Goal: Task Accomplishment & Management: Use online tool/utility

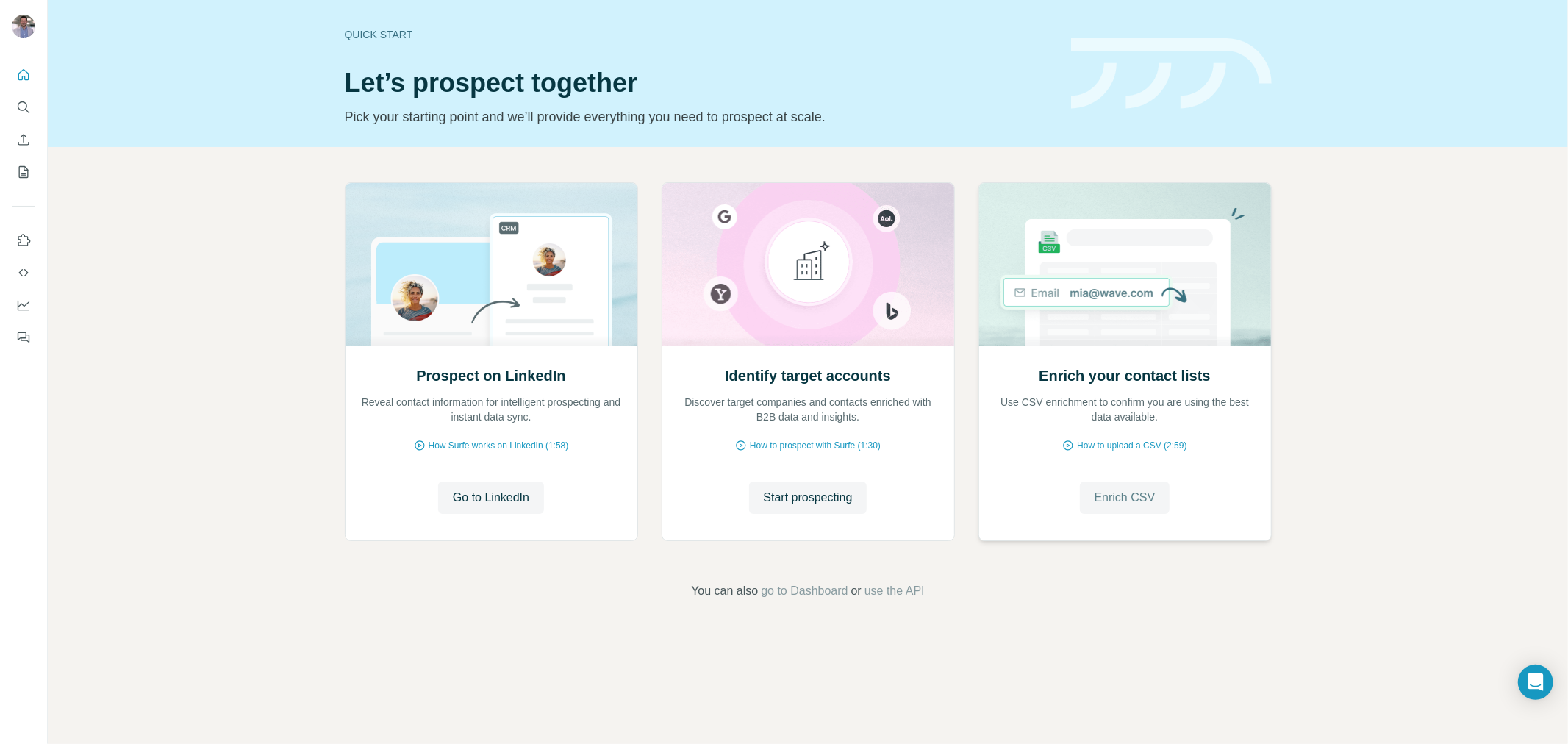
click at [1137, 504] on span "Enrich CSV" at bounding box center [1124, 497] width 61 height 18
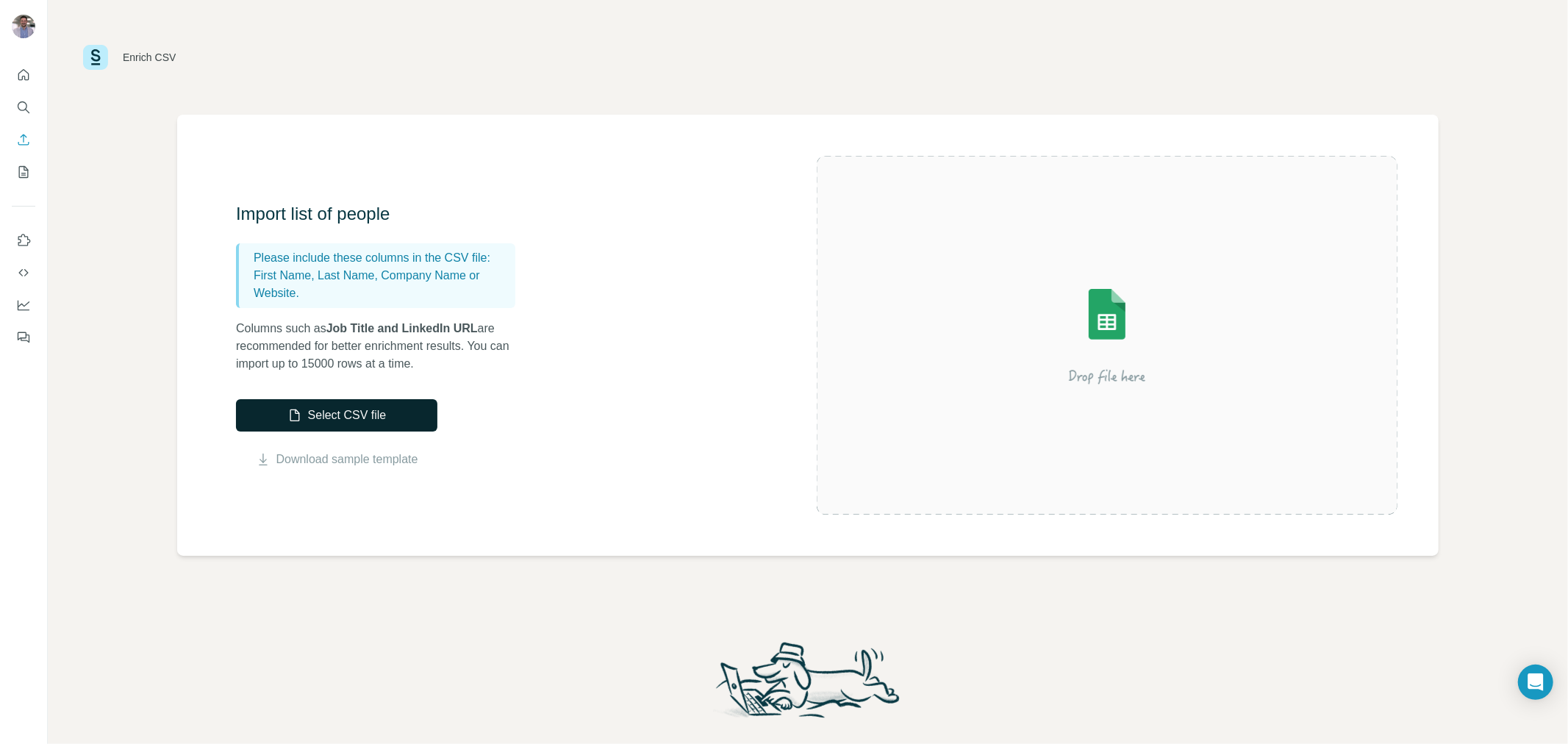
click at [376, 417] on button "Select CSV file" at bounding box center [337, 415] width 202 height 32
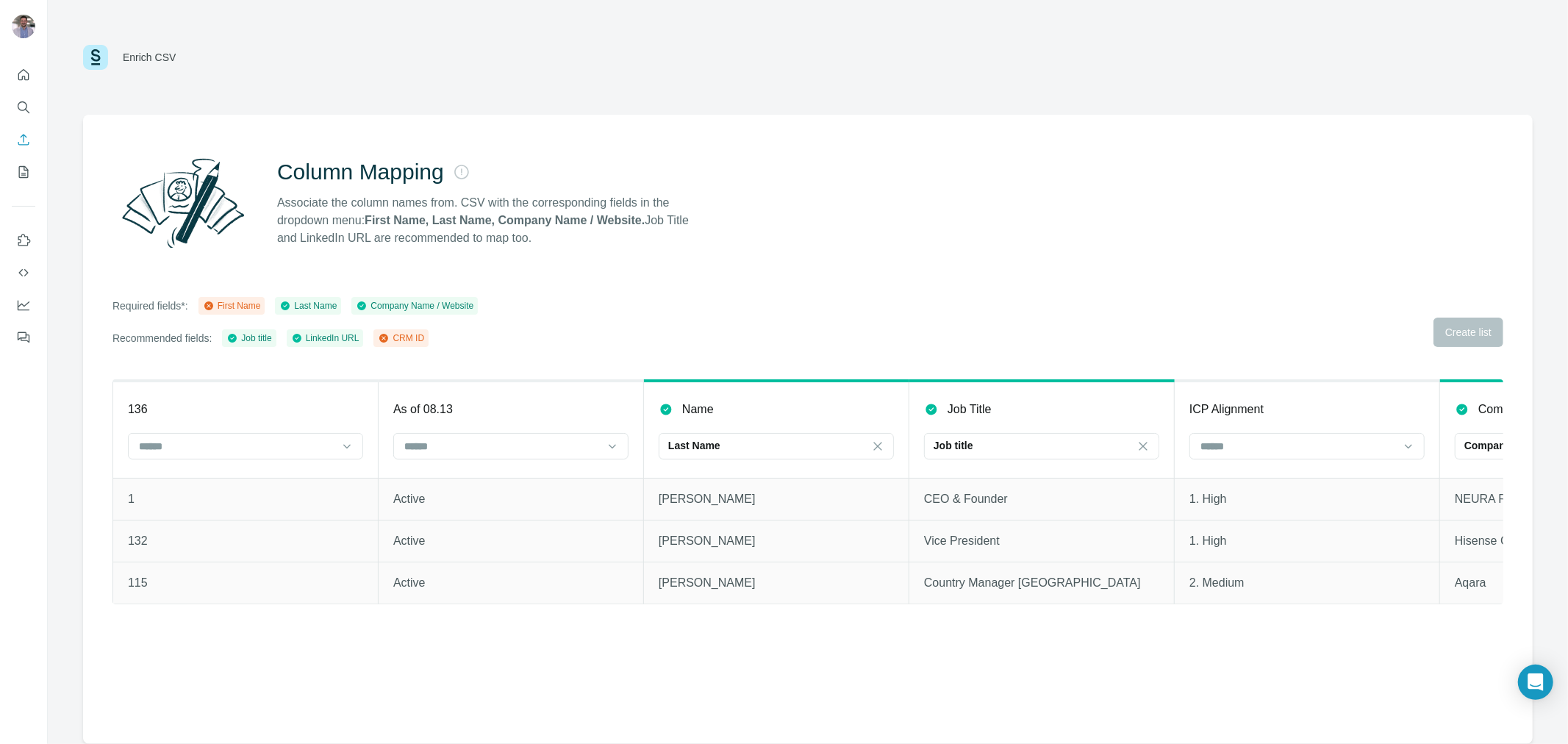
click at [388, 342] on icon at bounding box center [383, 337] width 8 height 8
click at [420, 340] on div "CRM ID" at bounding box center [400, 338] width 46 height 13
click at [1483, 323] on div "Required fields*: First Name Last Name Company Name / Website Recommended field…" at bounding box center [807, 321] width 1391 height 50
click at [642, 281] on div "Column Mapping Associate the column names from. CSV with the corresponding fiel…" at bounding box center [807, 429] width 1449 height 629
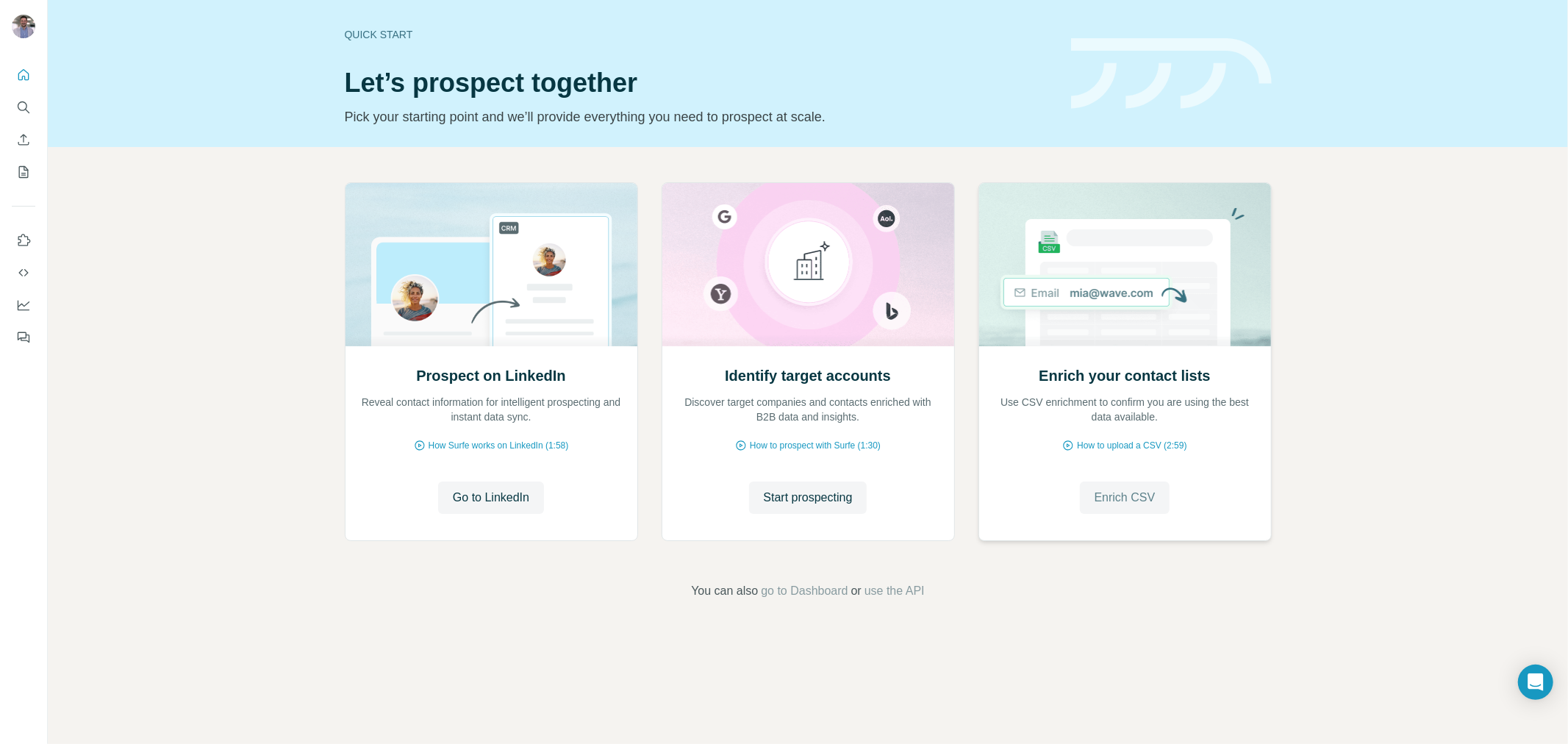
click at [1117, 491] on span "Enrich CSV" at bounding box center [1124, 497] width 61 height 18
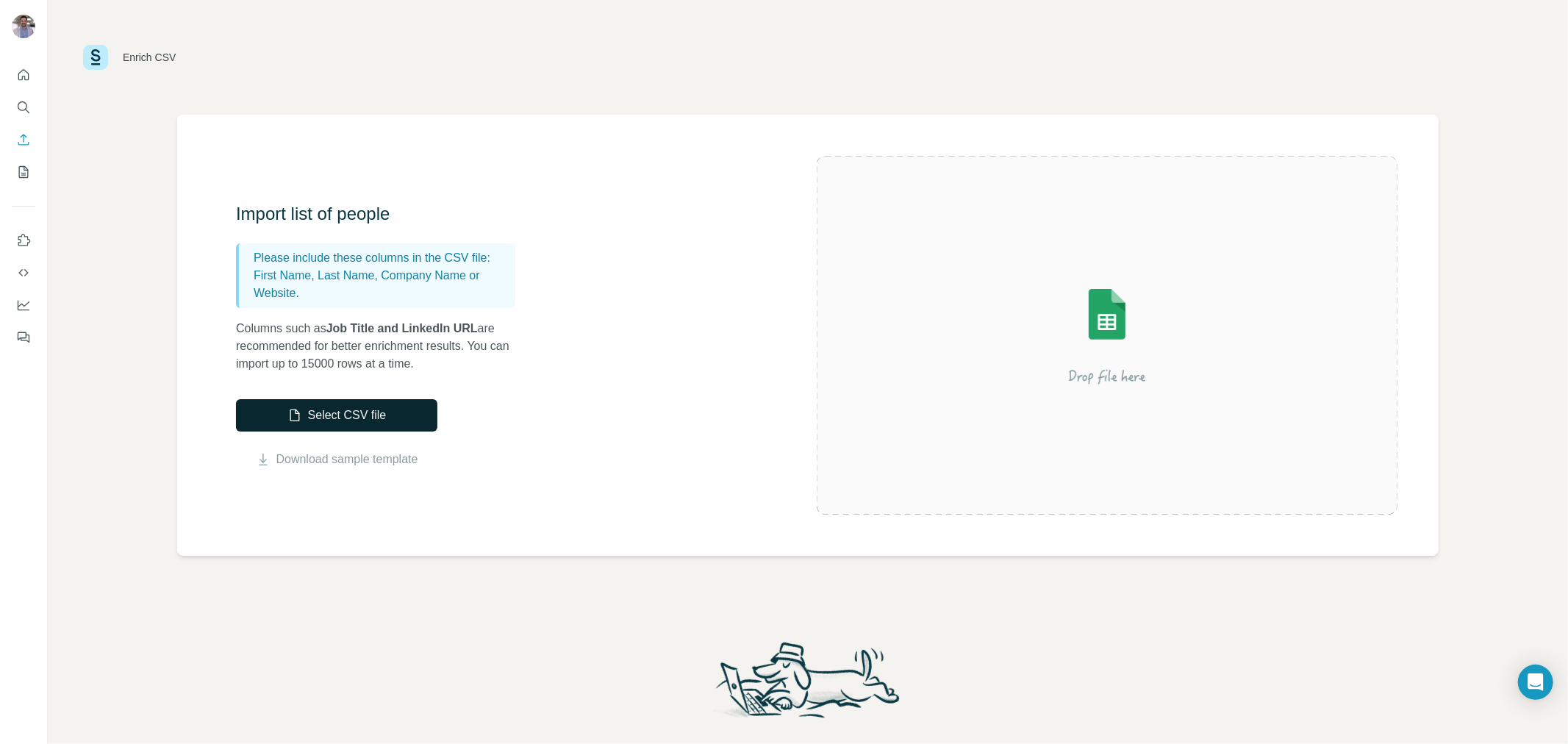
click at [412, 414] on button "Select CSV file" at bounding box center [337, 415] width 202 height 32
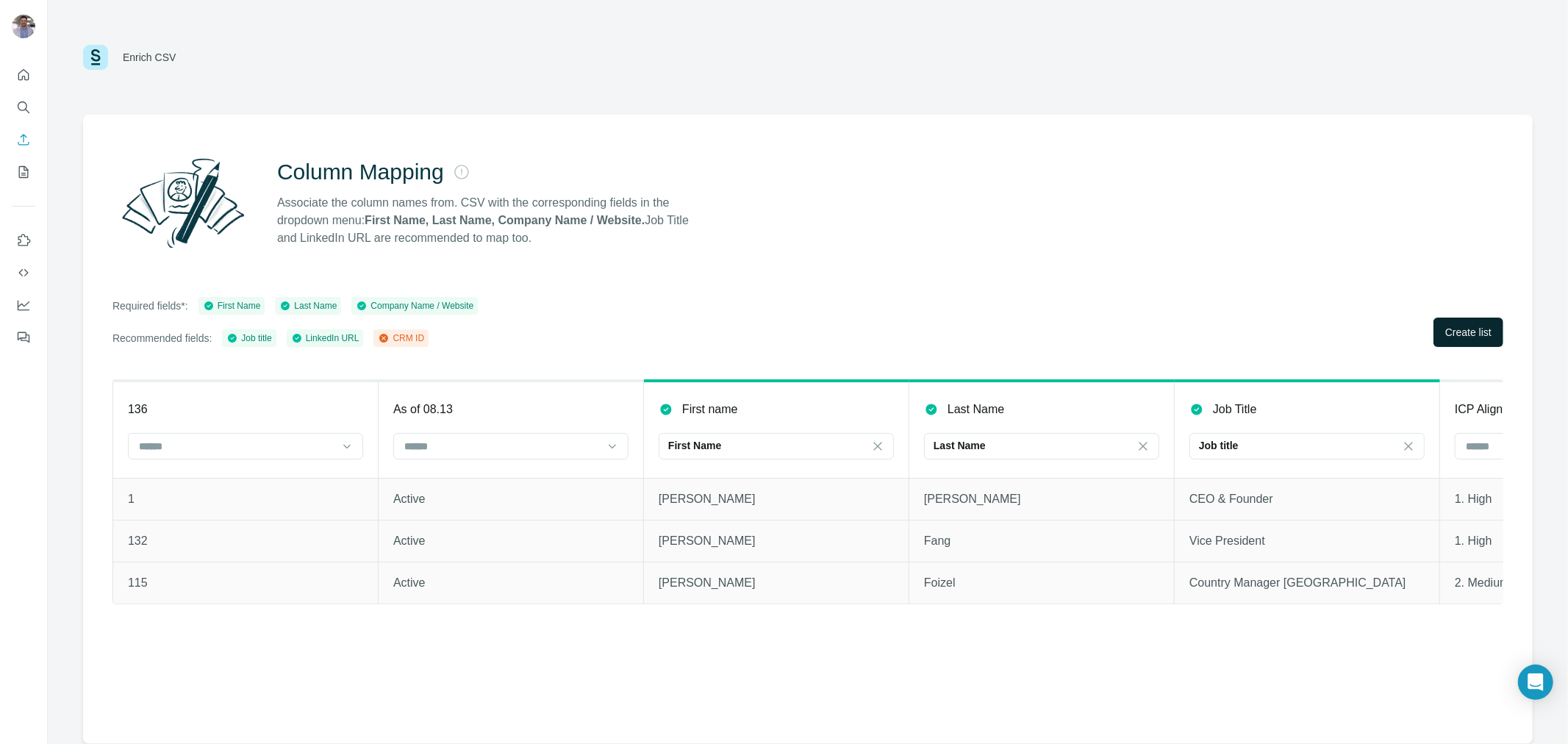
click at [1446, 332] on span "Create list" at bounding box center [1468, 332] width 46 height 15
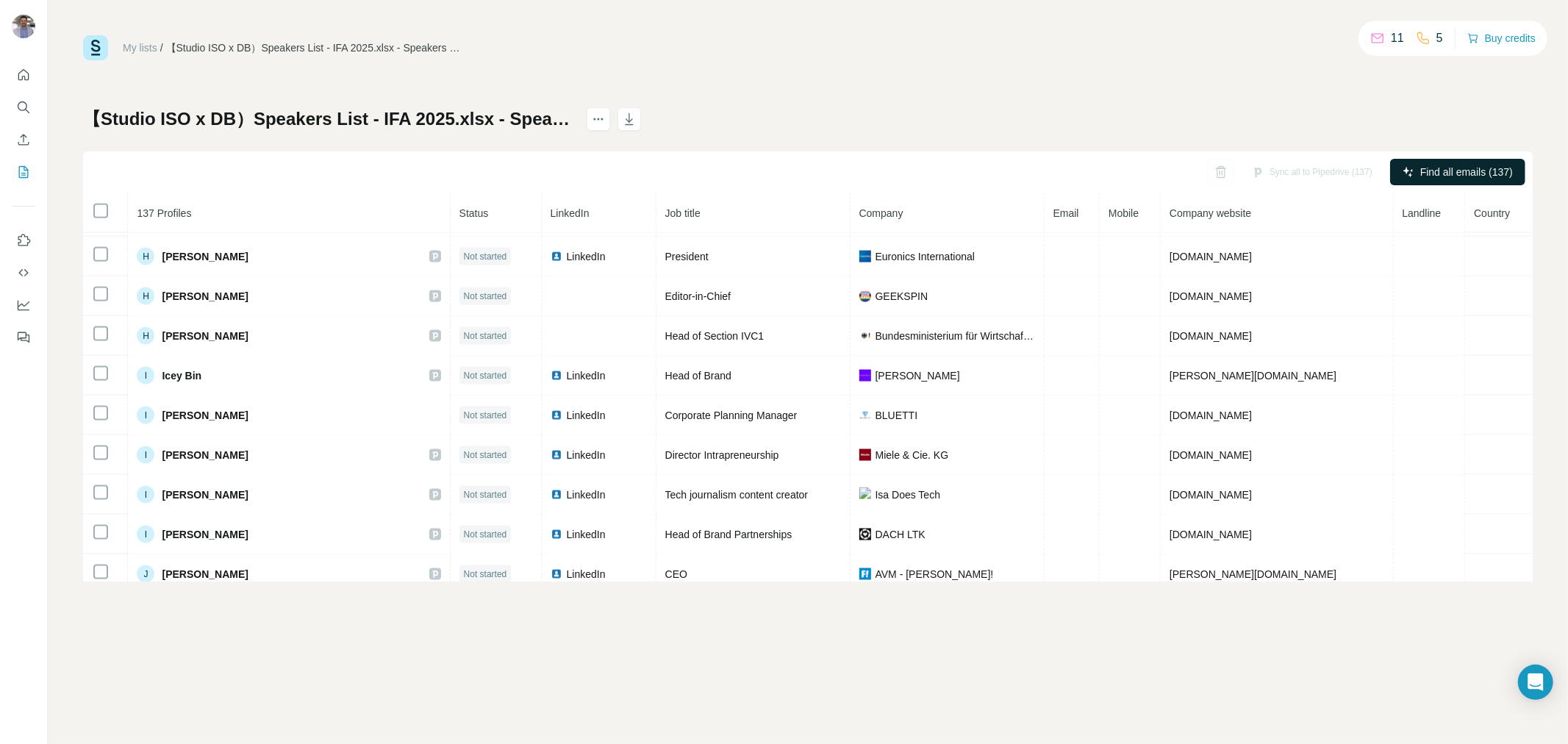
scroll to position [2062, 0]
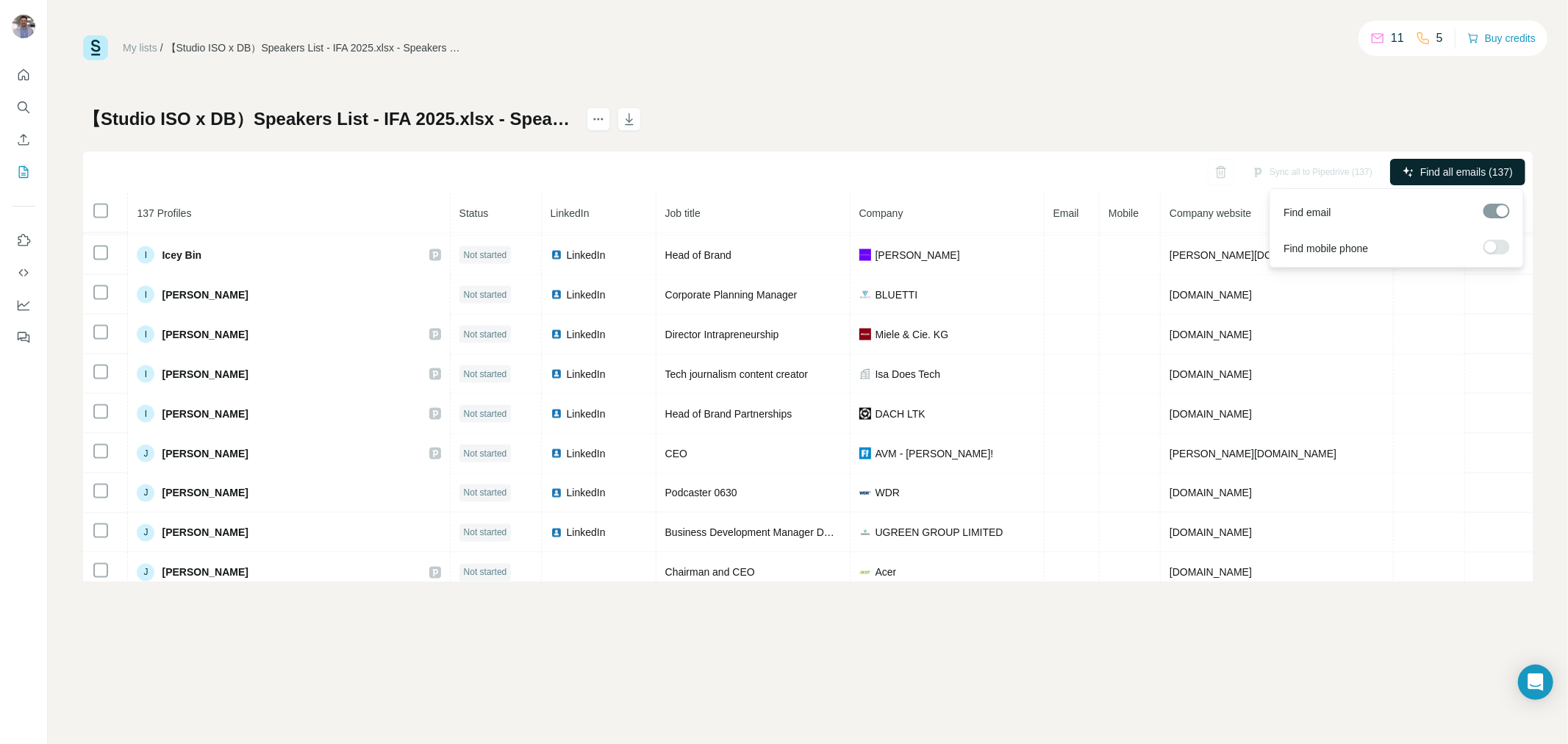
click at [1457, 179] on button "Find all emails (137)" at bounding box center [1458, 172] width 136 height 26
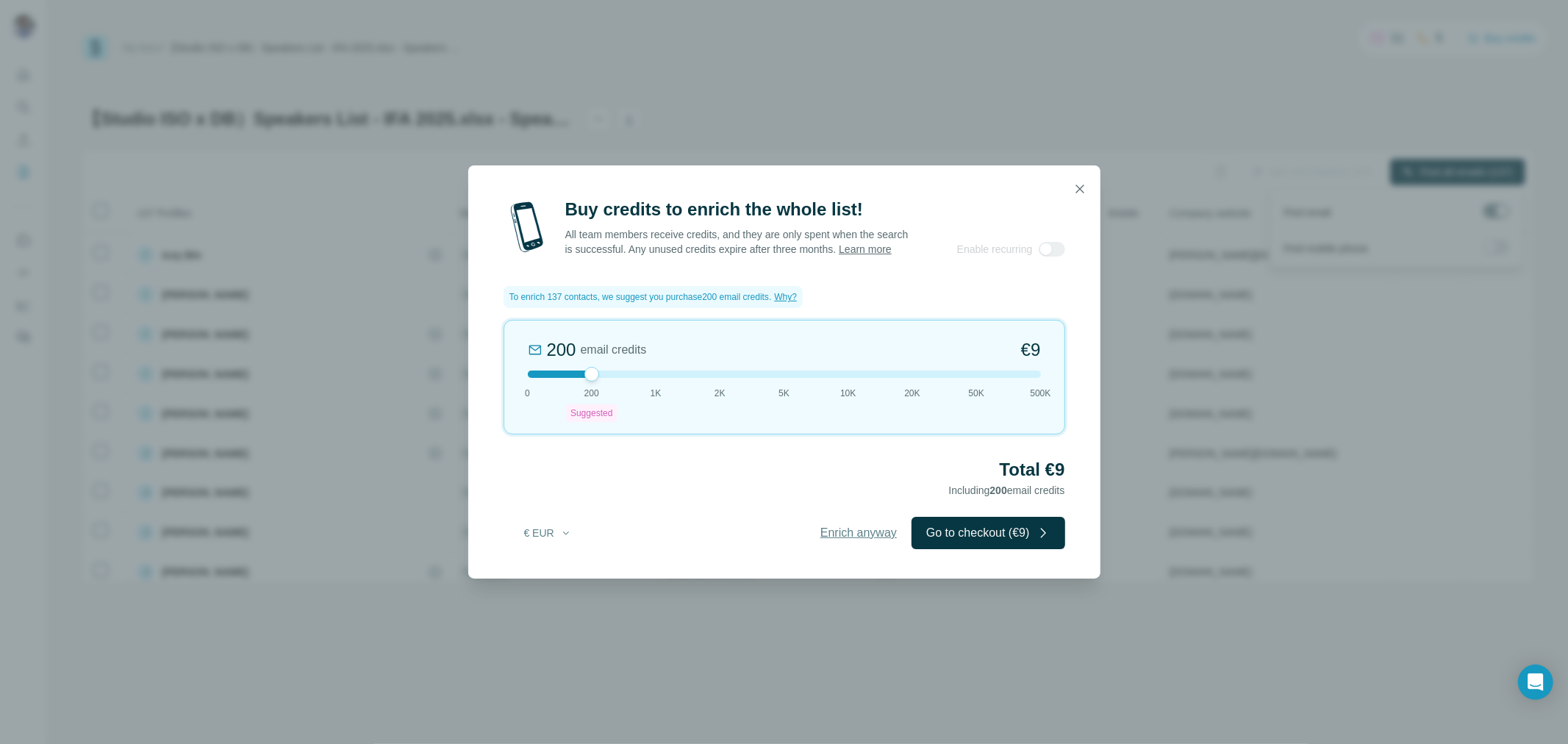
click at [849, 541] on span "Enrich anyway" at bounding box center [858, 533] width 76 height 18
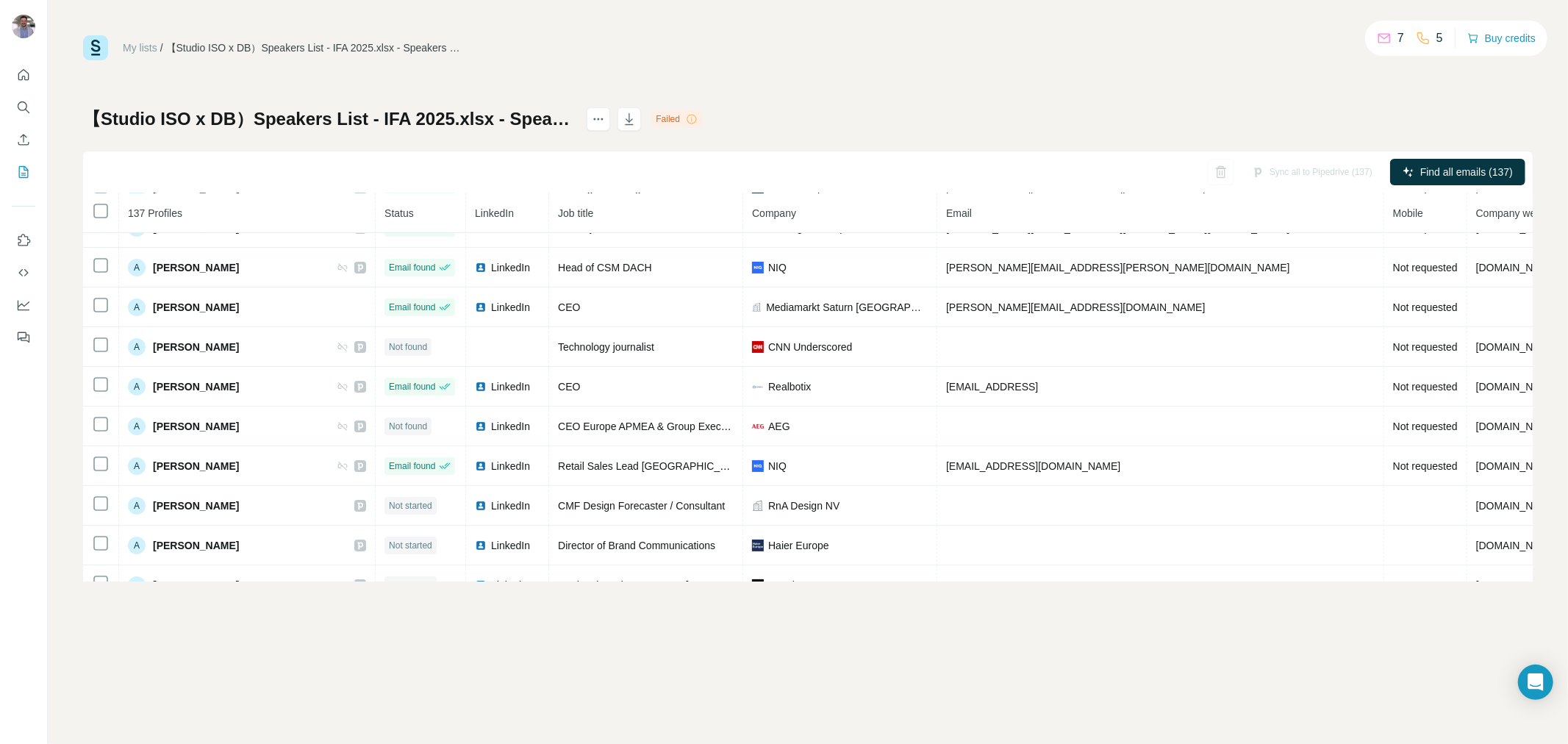
scroll to position [0, 0]
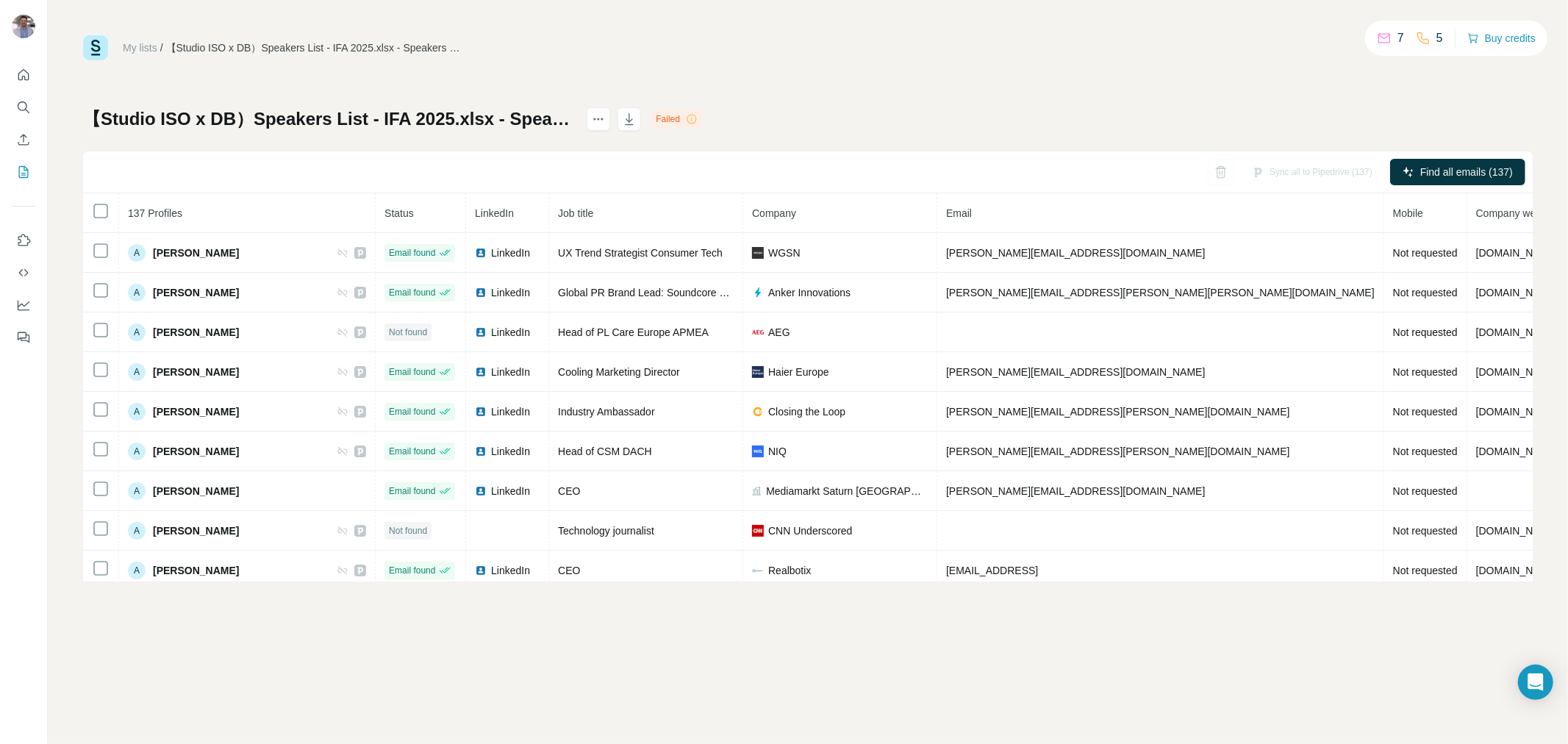
click at [1468, 114] on div "【Studio ISO x DB）Speakers List - IFA 2025.xlsx - Speakers 2025 Failed Sync all …" at bounding box center [807, 344] width 1449 height 474
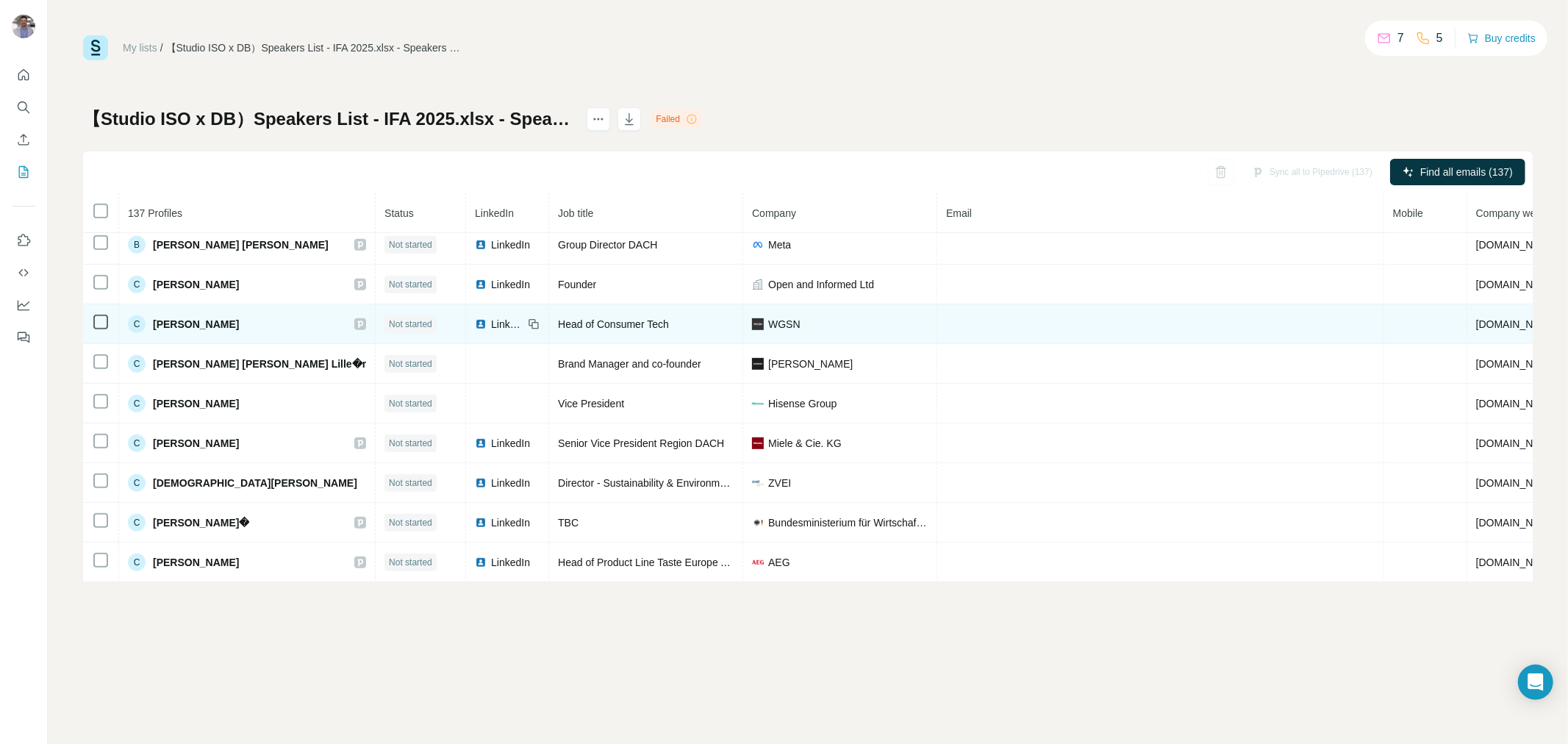
scroll to position [736, 0]
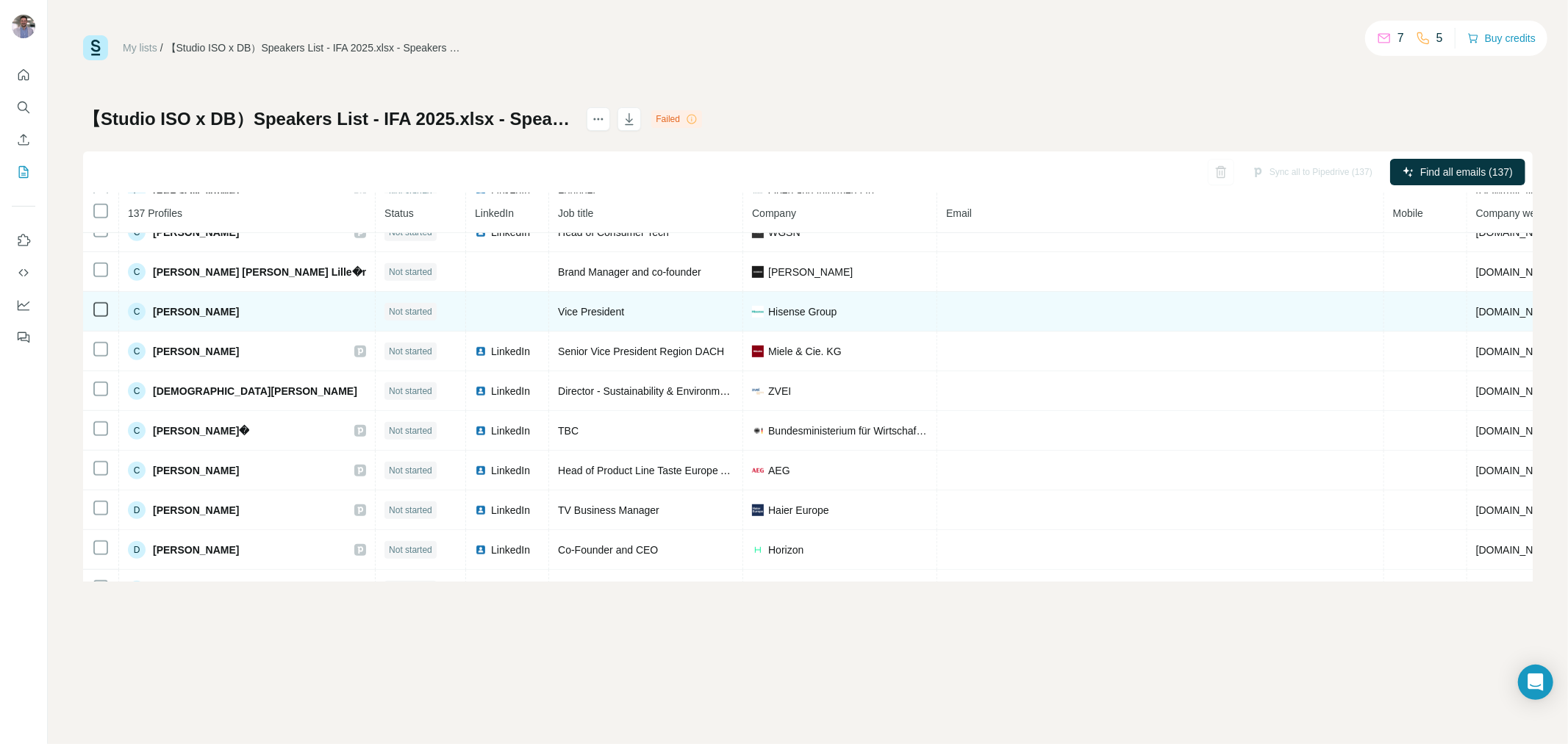
click at [966, 332] on td at bounding box center [1160, 312] width 447 height 40
click at [466, 324] on td at bounding box center [508, 312] width 83 height 40
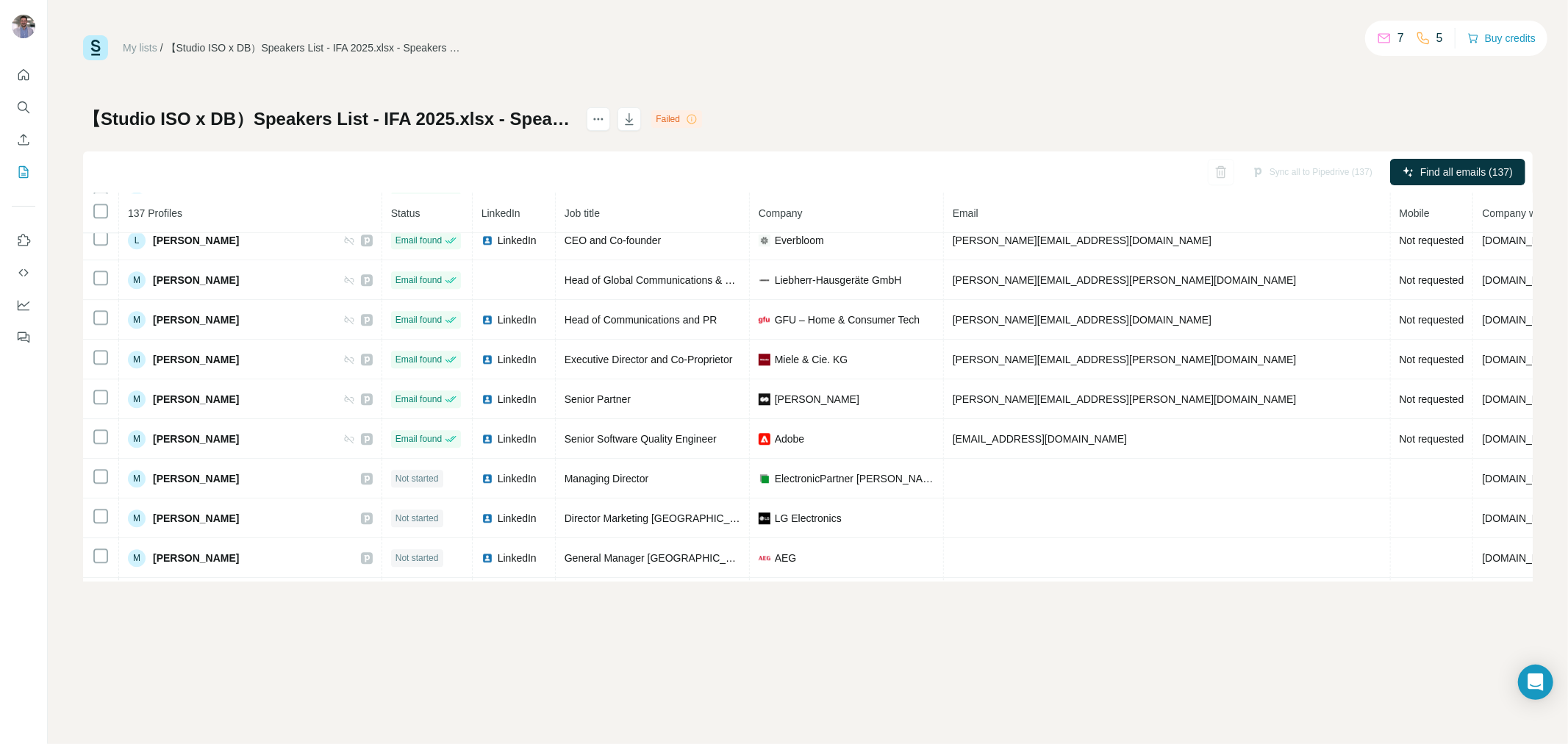
scroll to position [3349, 0]
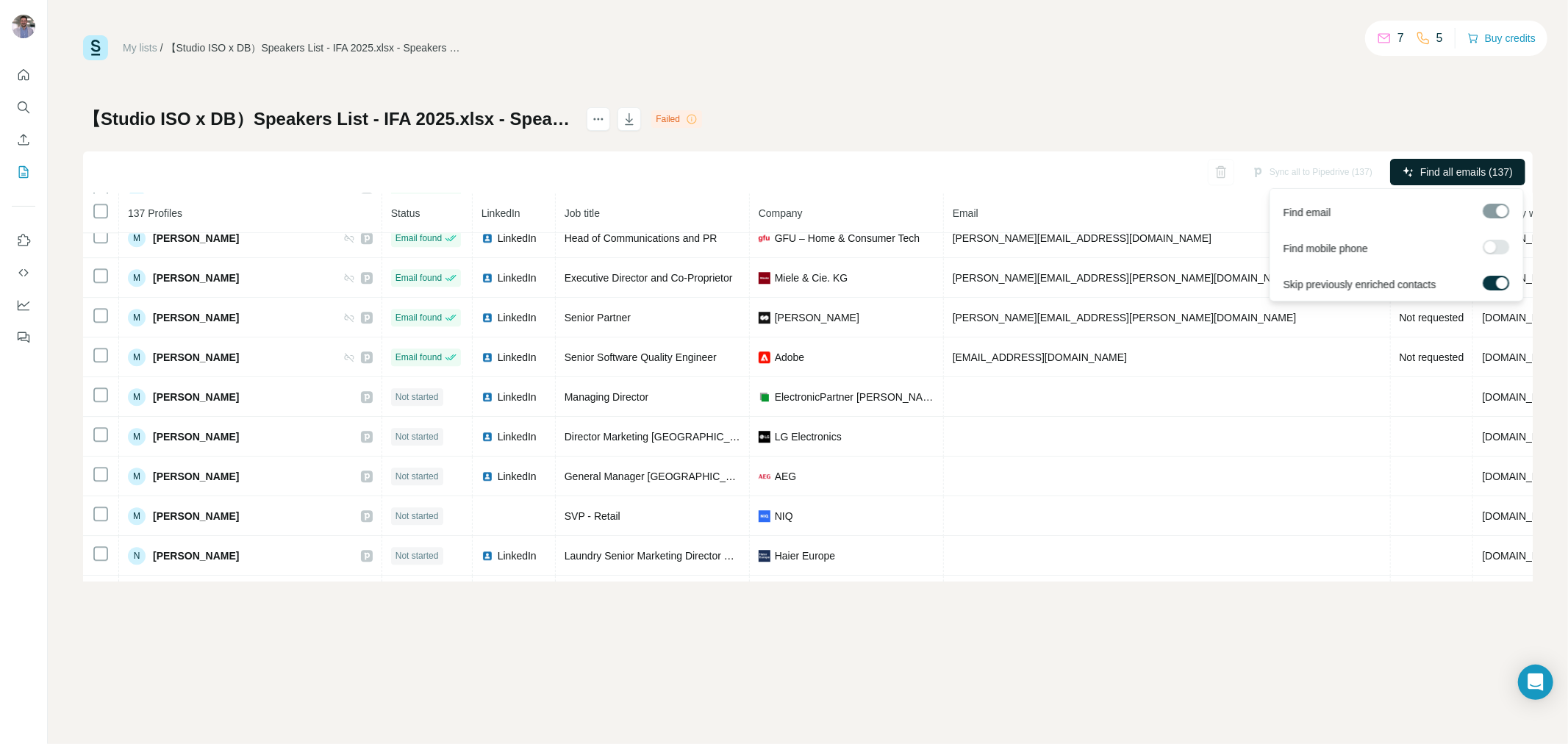
click at [1439, 165] on span "Find all emails (137)" at bounding box center [1466, 172] width 92 height 15
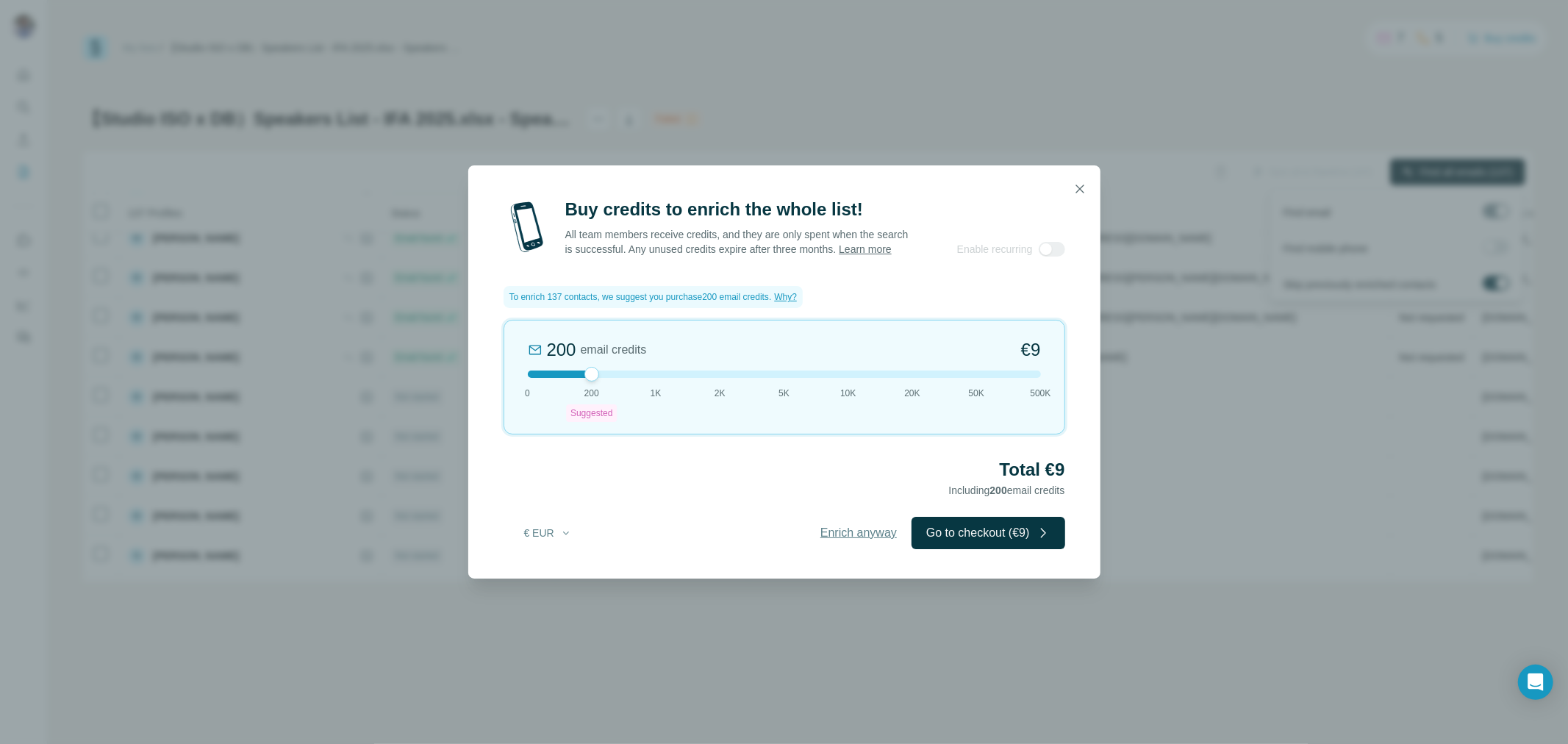
click at [829, 533] on span "Enrich anyway" at bounding box center [858, 533] width 76 height 18
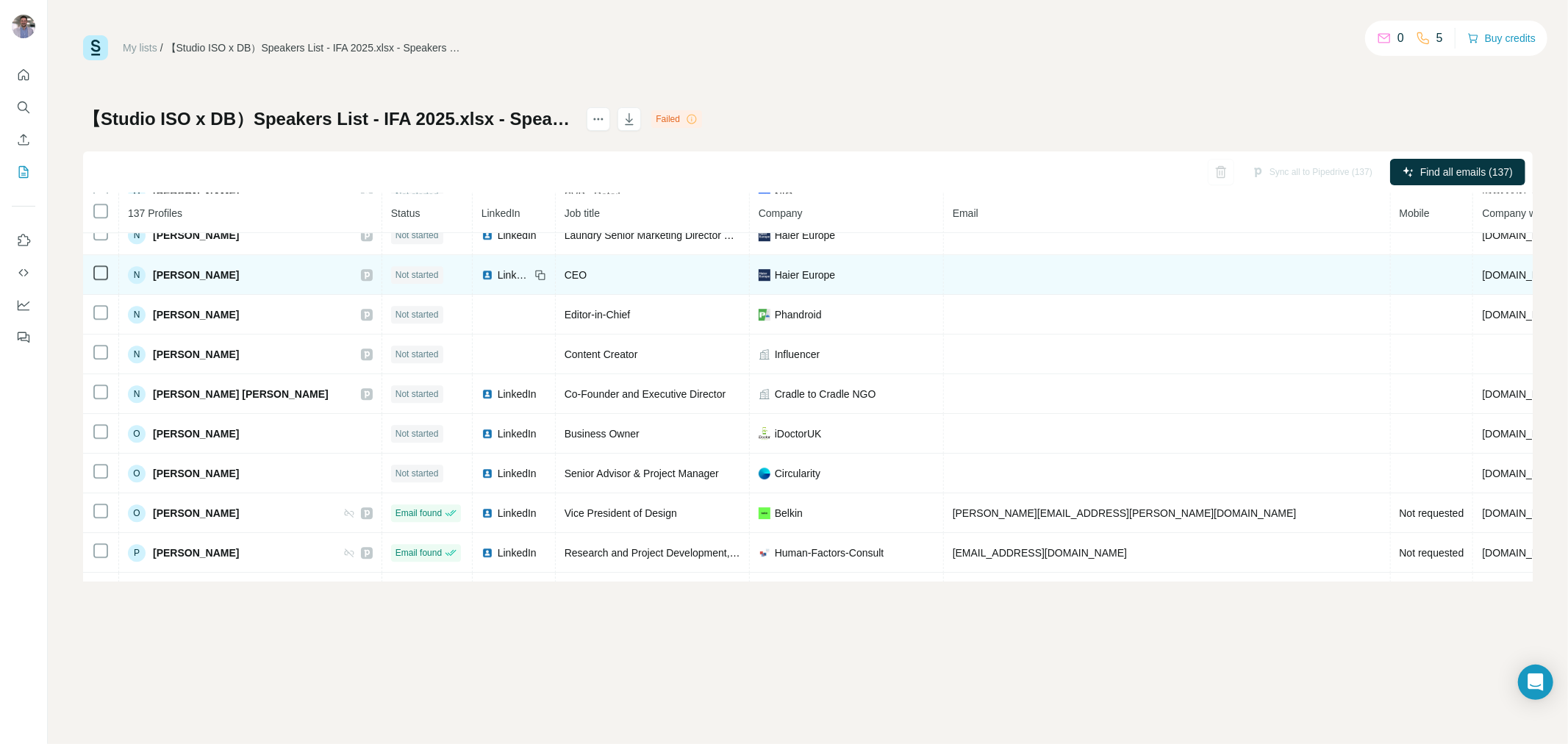
scroll to position [3342, 0]
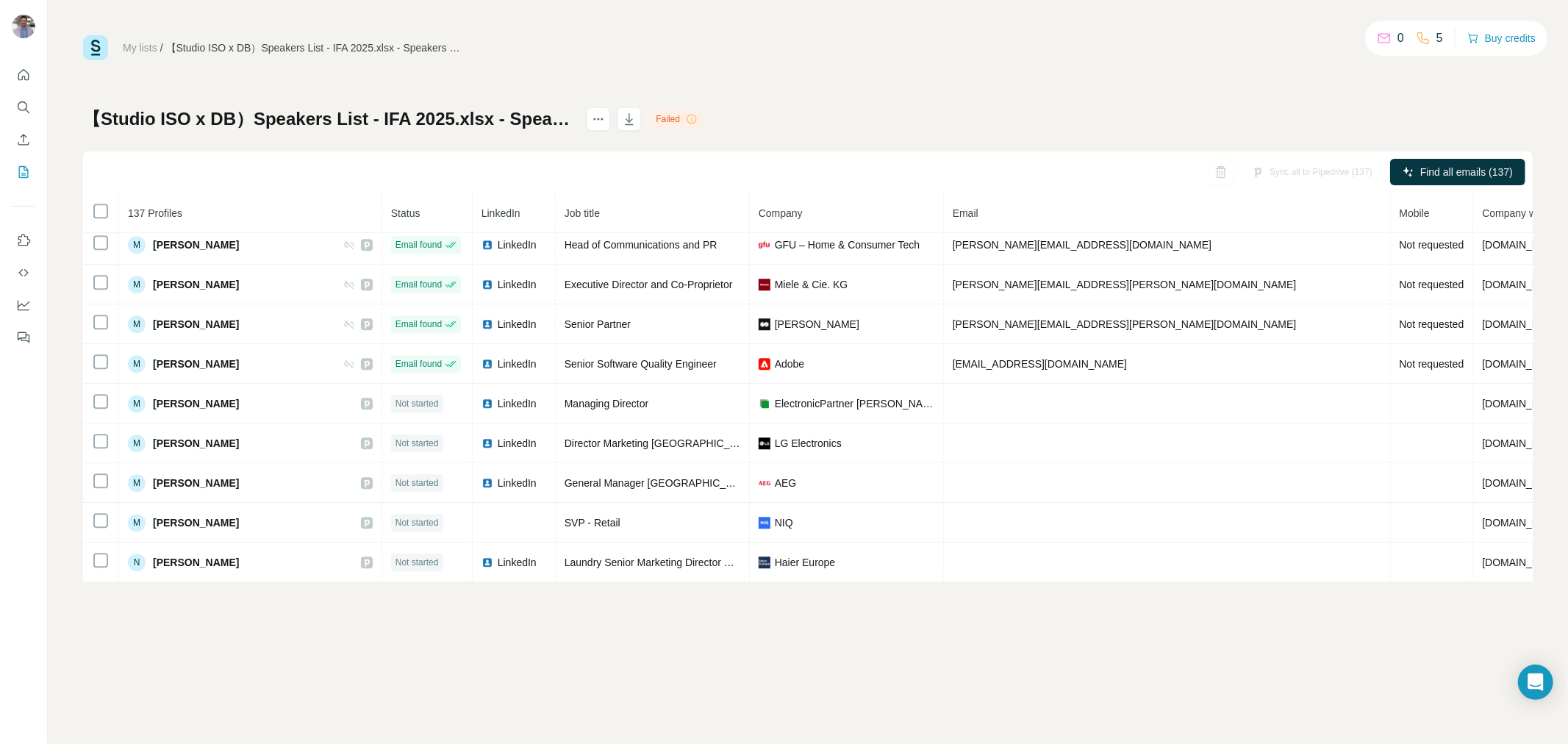
click at [391, 216] on span "Status" at bounding box center [405, 213] width 29 height 11
click at [428, 215] on th "Status" at bounding box center [428, 213] width 90 height 40
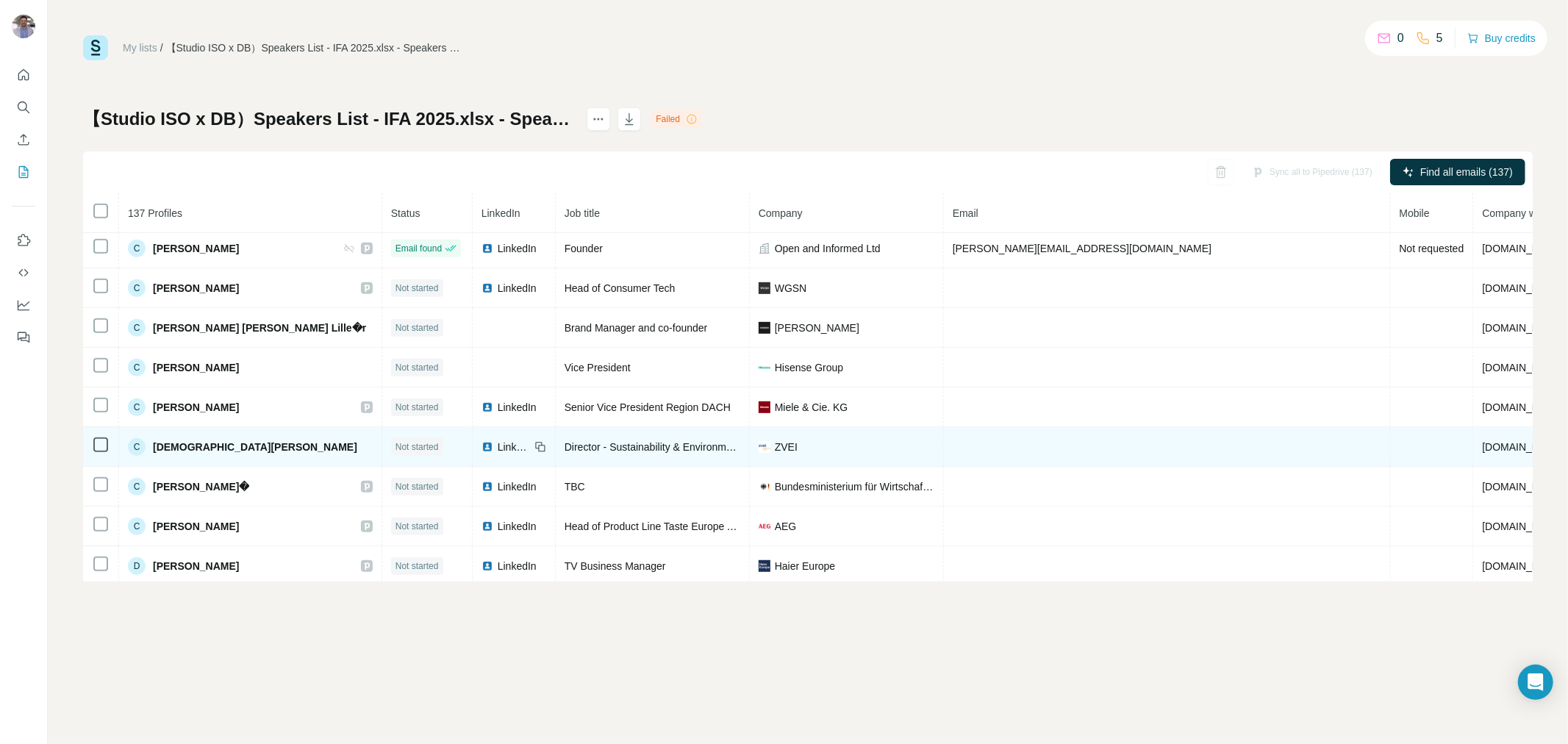
scroll to position [653, 0]
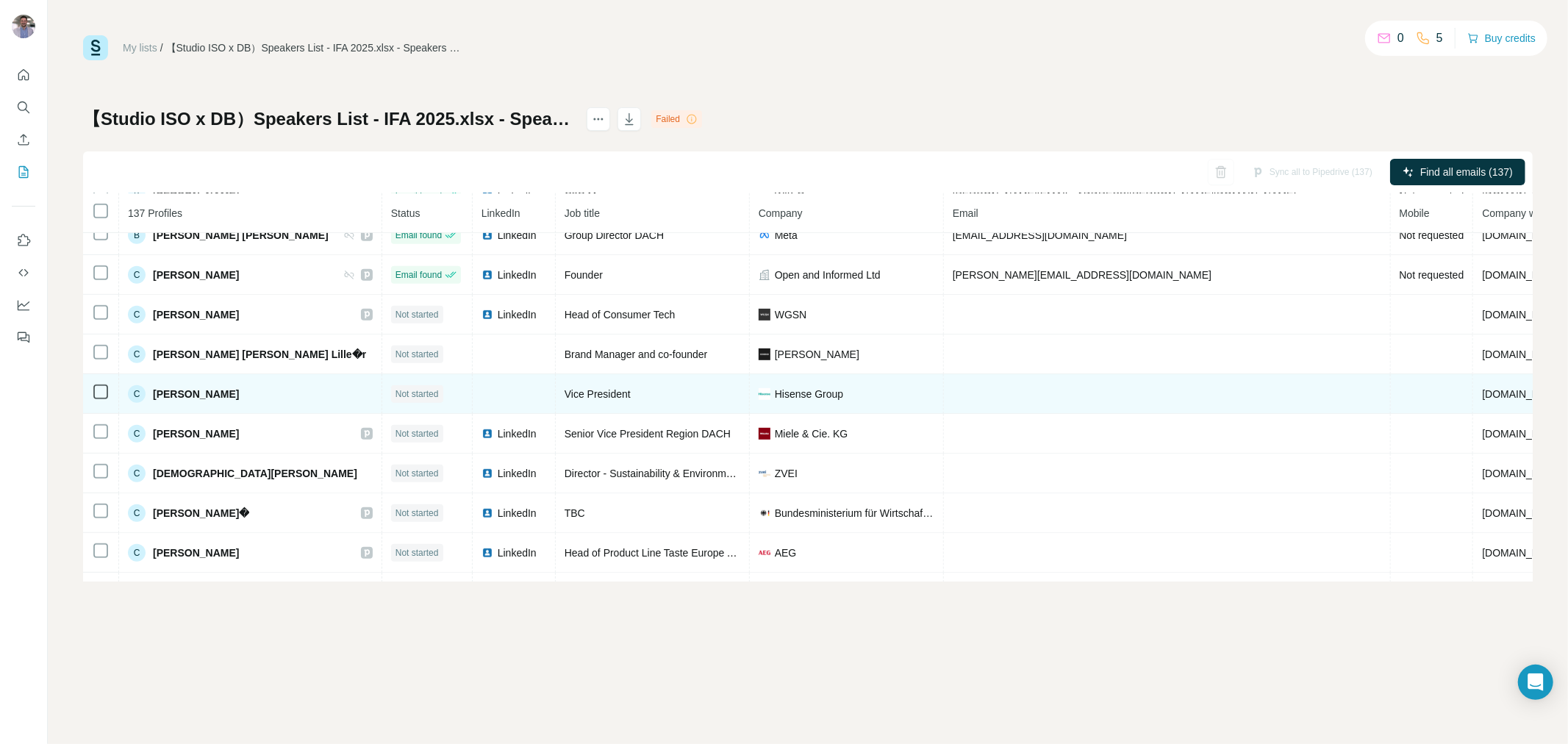
click at [822, 401] on span "Hisense Group" at bounding box center [809, 395] width 69 height 15
click at [1473, 413] on td "[DOMAIN_NAME]" at bounding box center [1565, 394] width 186 height 40
drag, startPoint x: 1284, startPoint y: 396, endPoint x: 1230, endPoint y: 395, distance: 54.0
click at [1473, 395] on td "[DOMAIN_NAME]" at bounding box center [1565, 394] width 186 height 40
copy span "[DOMAIN_NAME]"
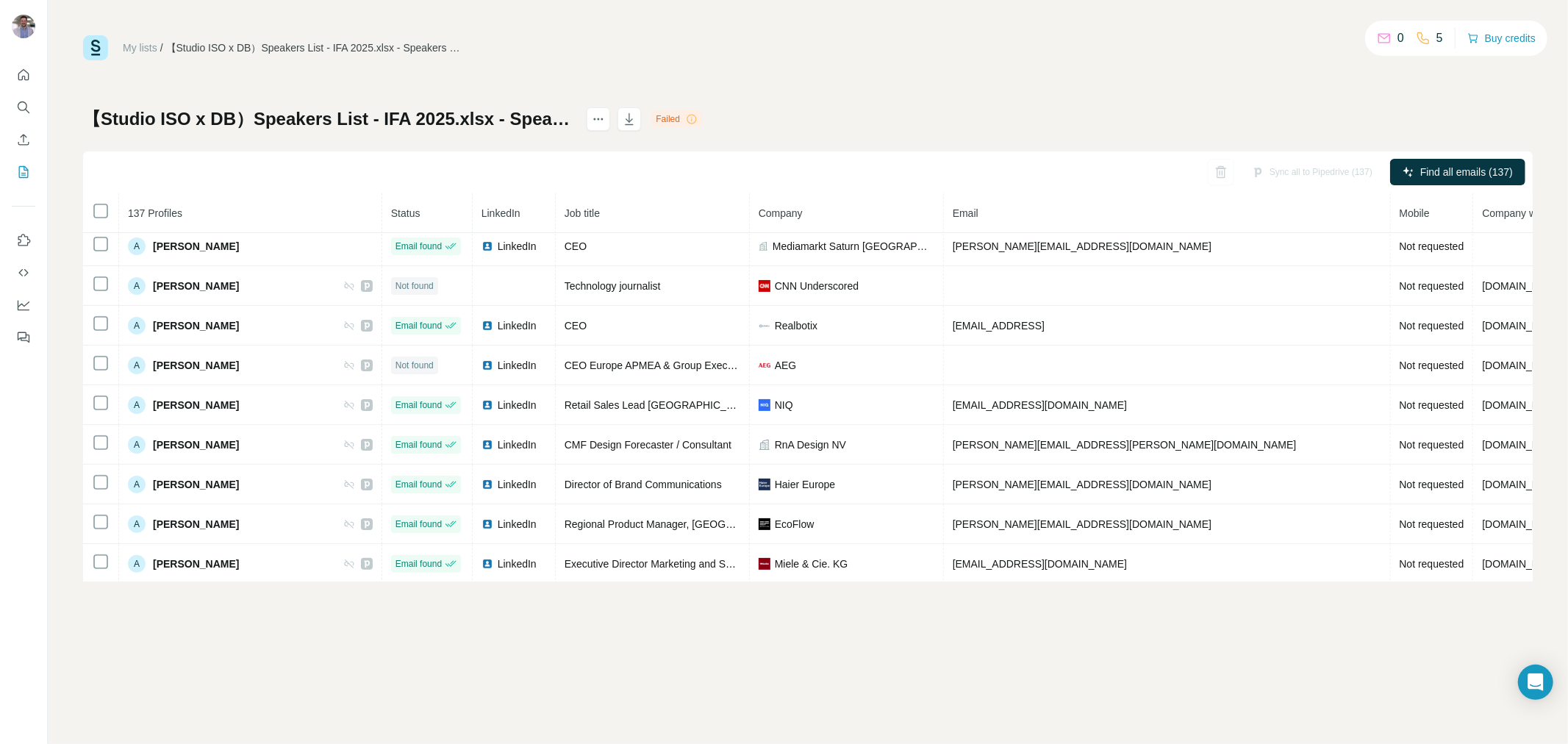
scroll to position [571, 0]
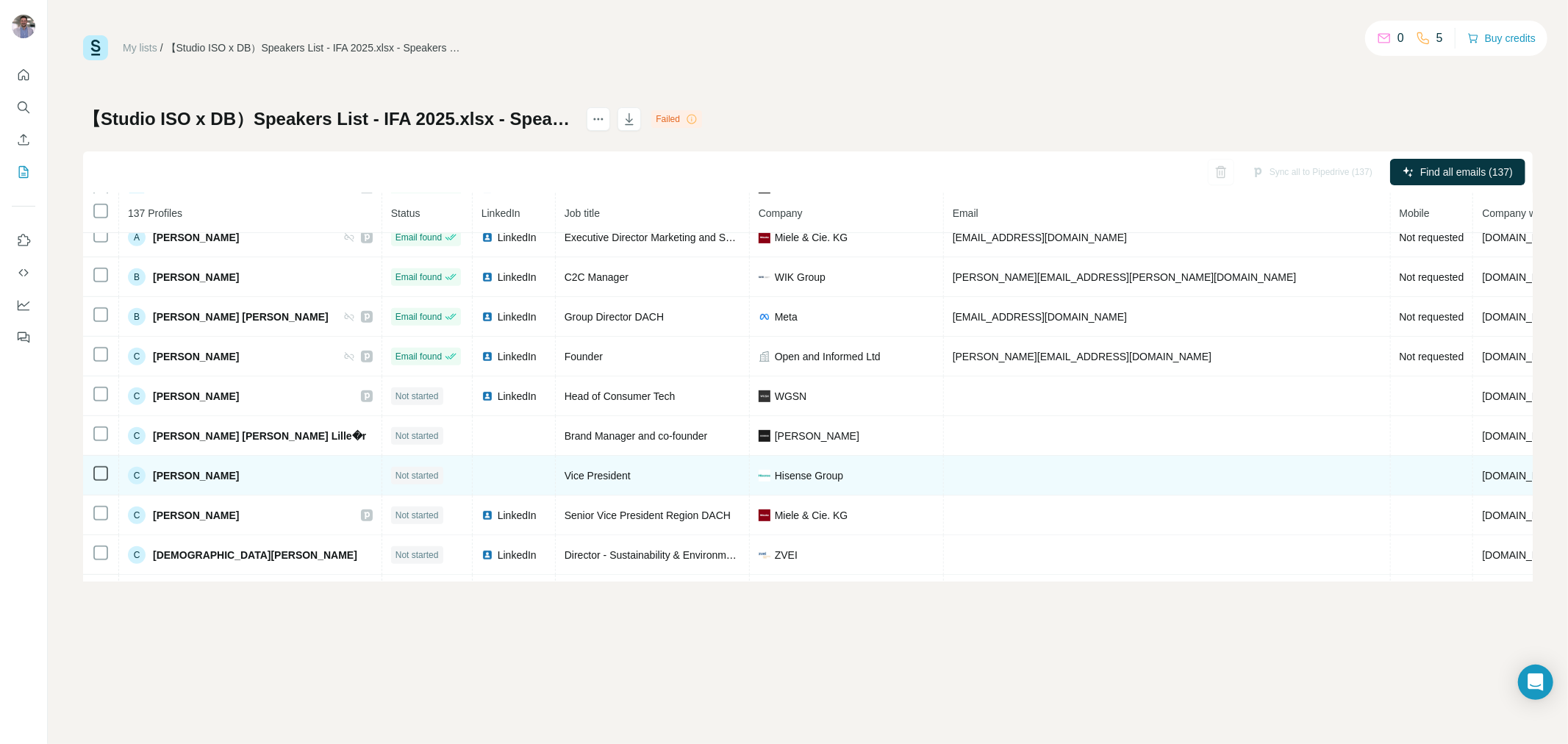
click at [401, 481] on span "Not started" at bounding box center [417, 476] width 43 height 13
click at [491, 485] on td at bounding box center [514, 476] width 83 height 40
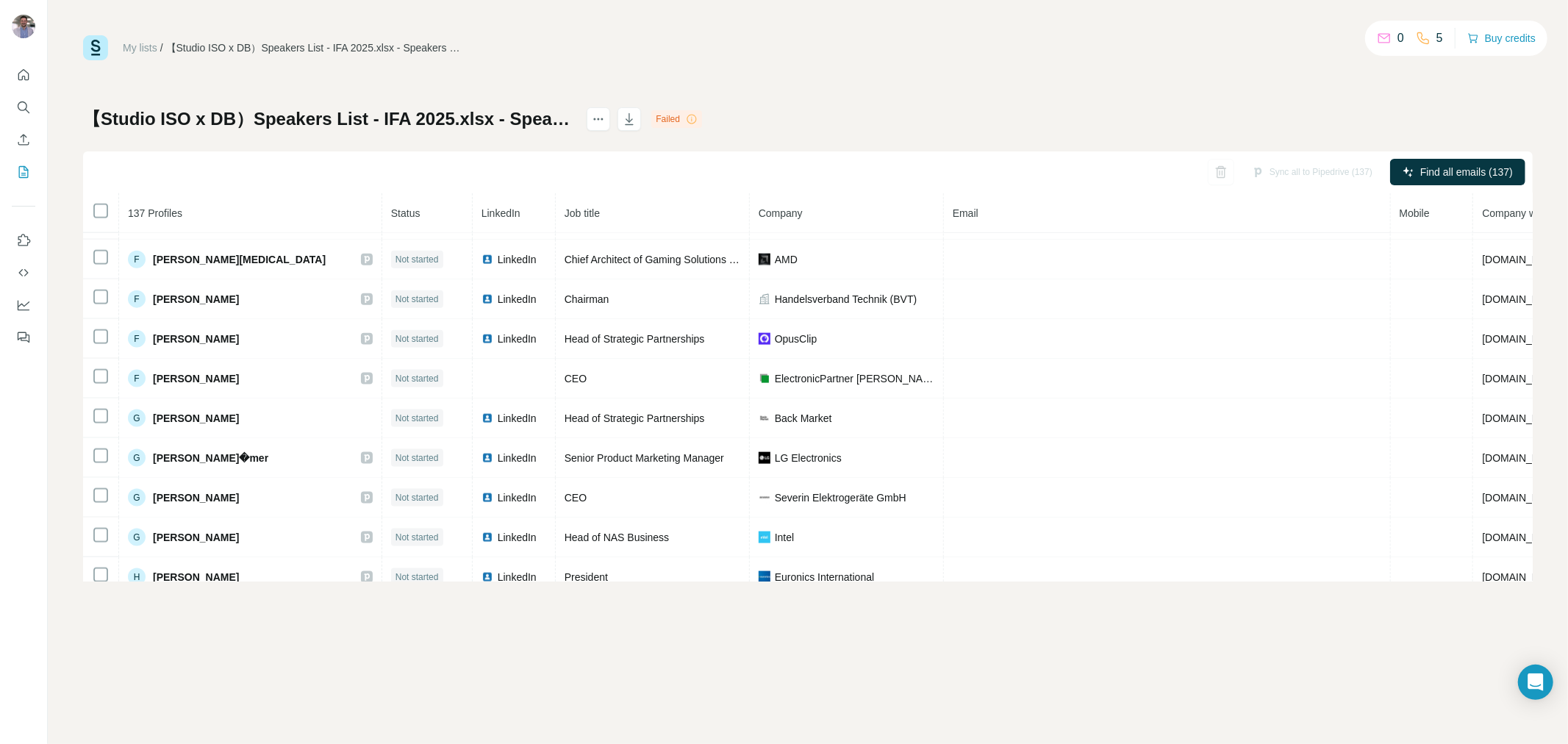
scroll to position [1715, 0]
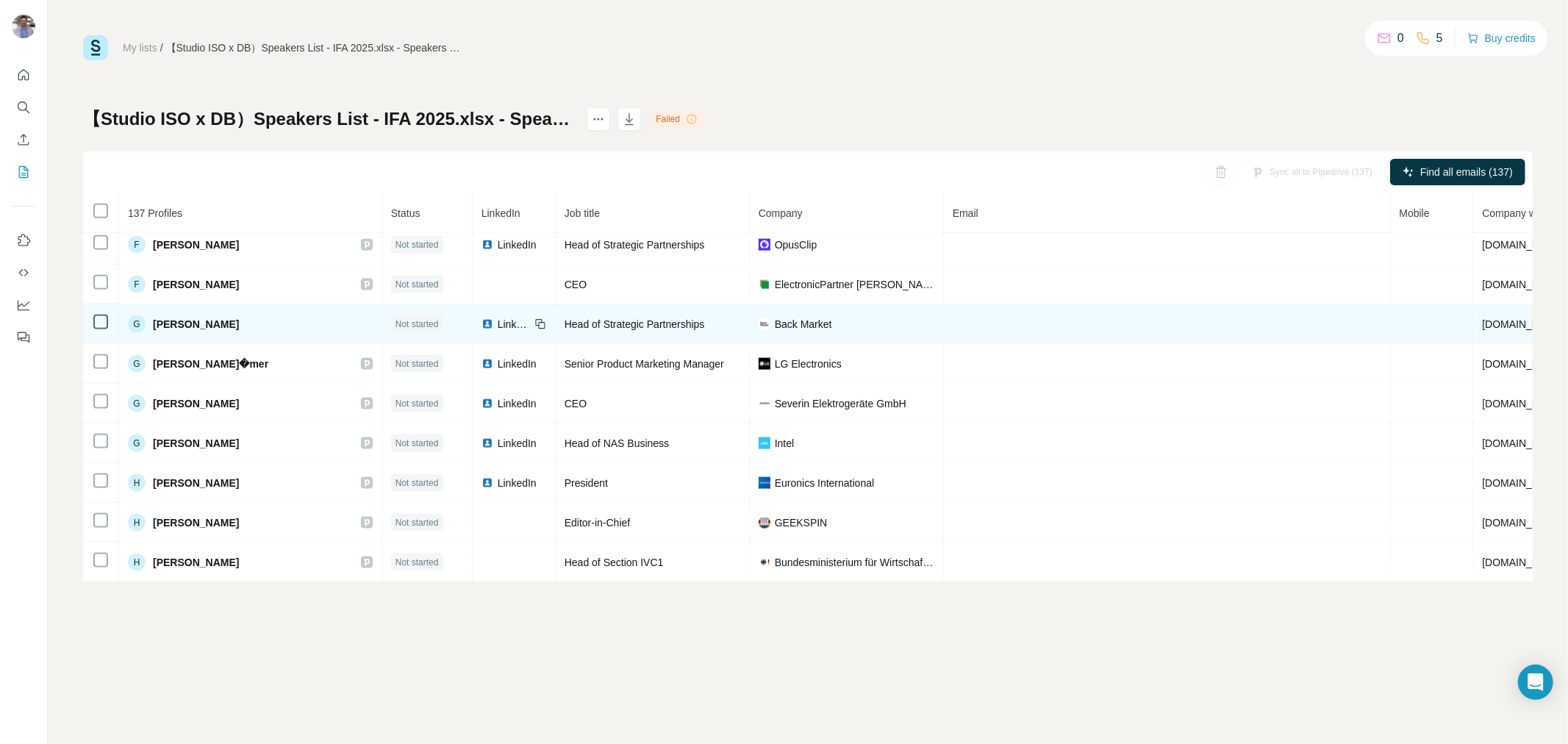
click at [290, 333] on div "G [PERSON_NAME]" at bounding box center [251, 324] width 245 height 18
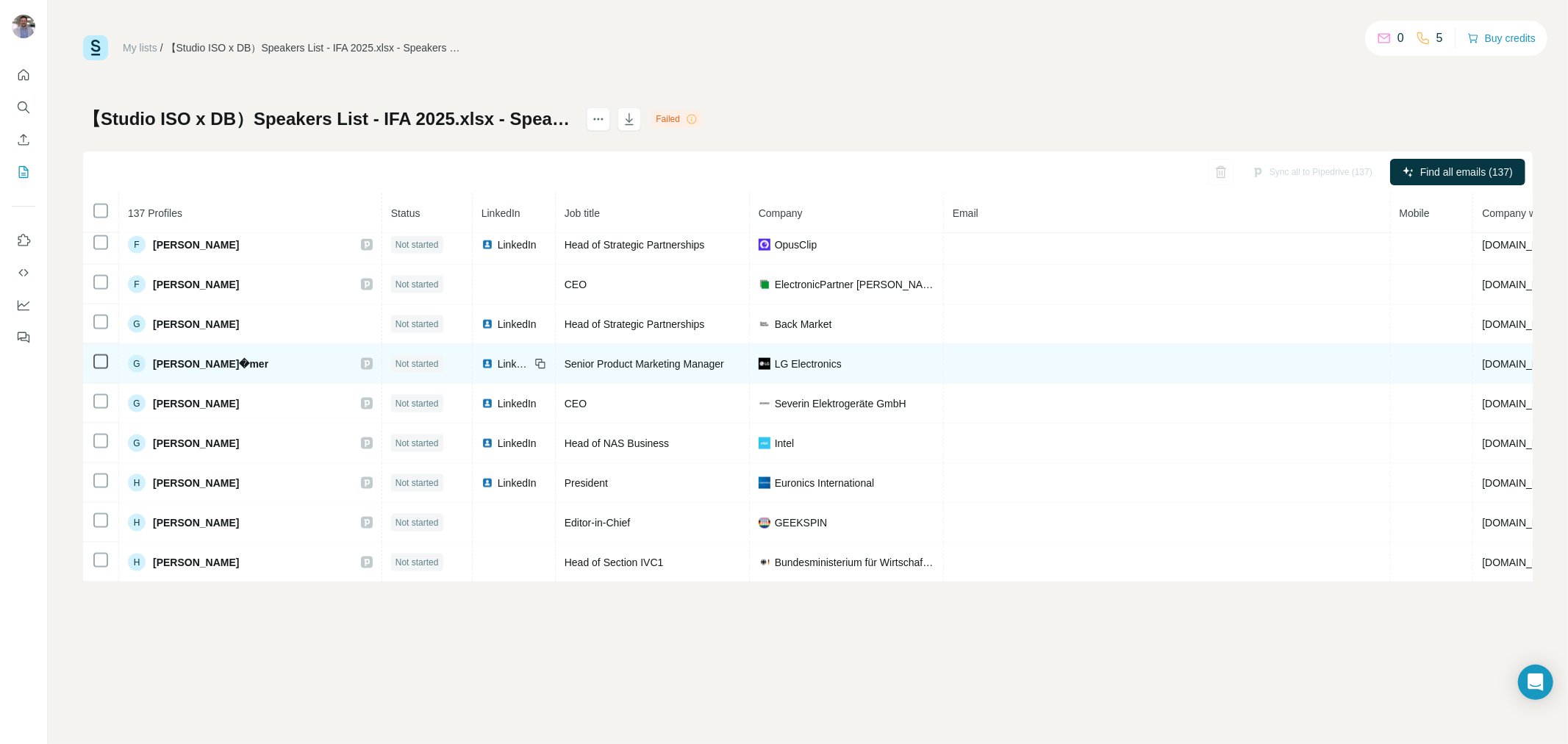
click at [639, 383] on td "Senior Product Marketing Manager" at bounding box center [653, 364] width 194 height 40
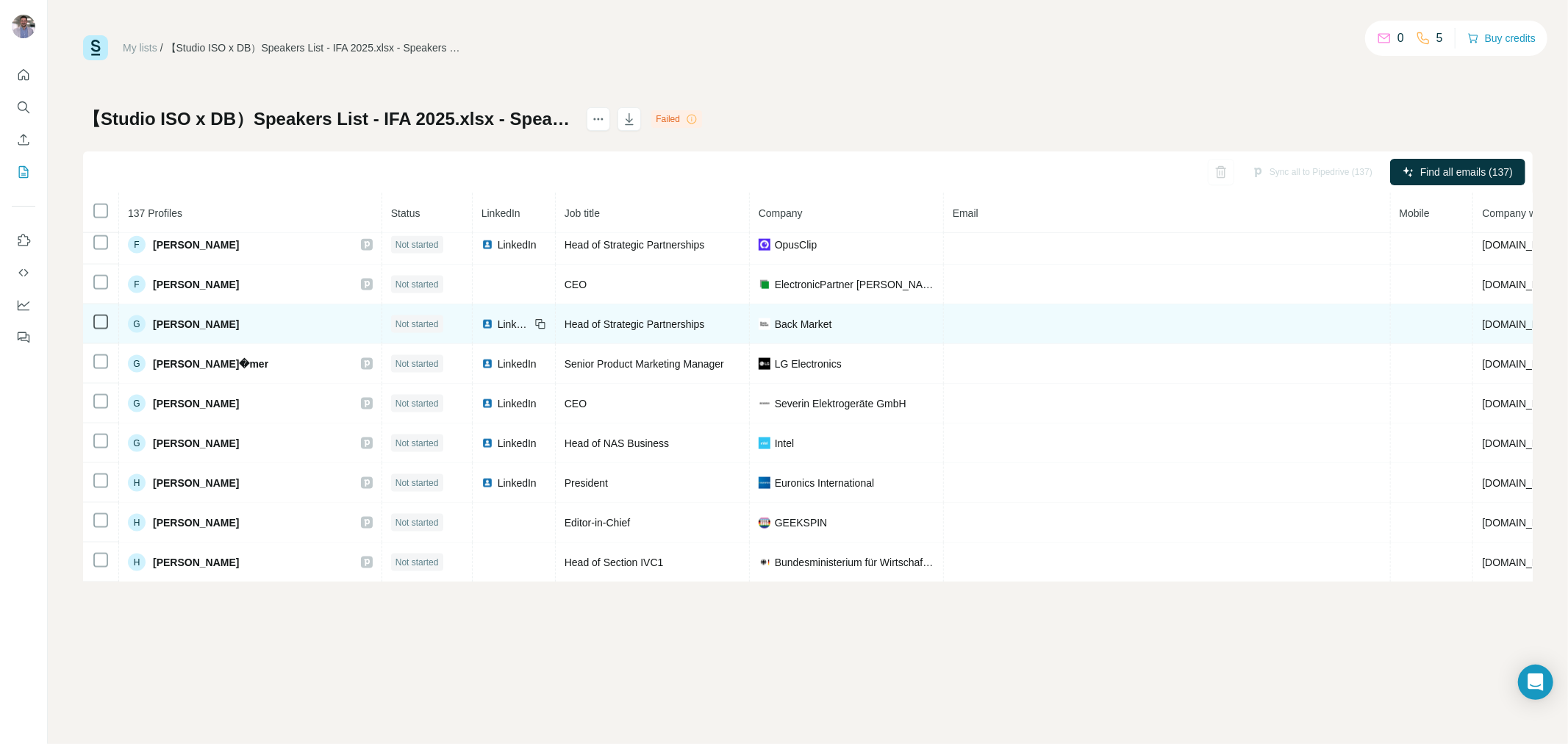
click at [391, 333] on div "Not started" at bounding box center [416, 324] width 52 height 18
click at [396, 331] on span "Not started" at bounding box center [417, 324] width 43 height 13
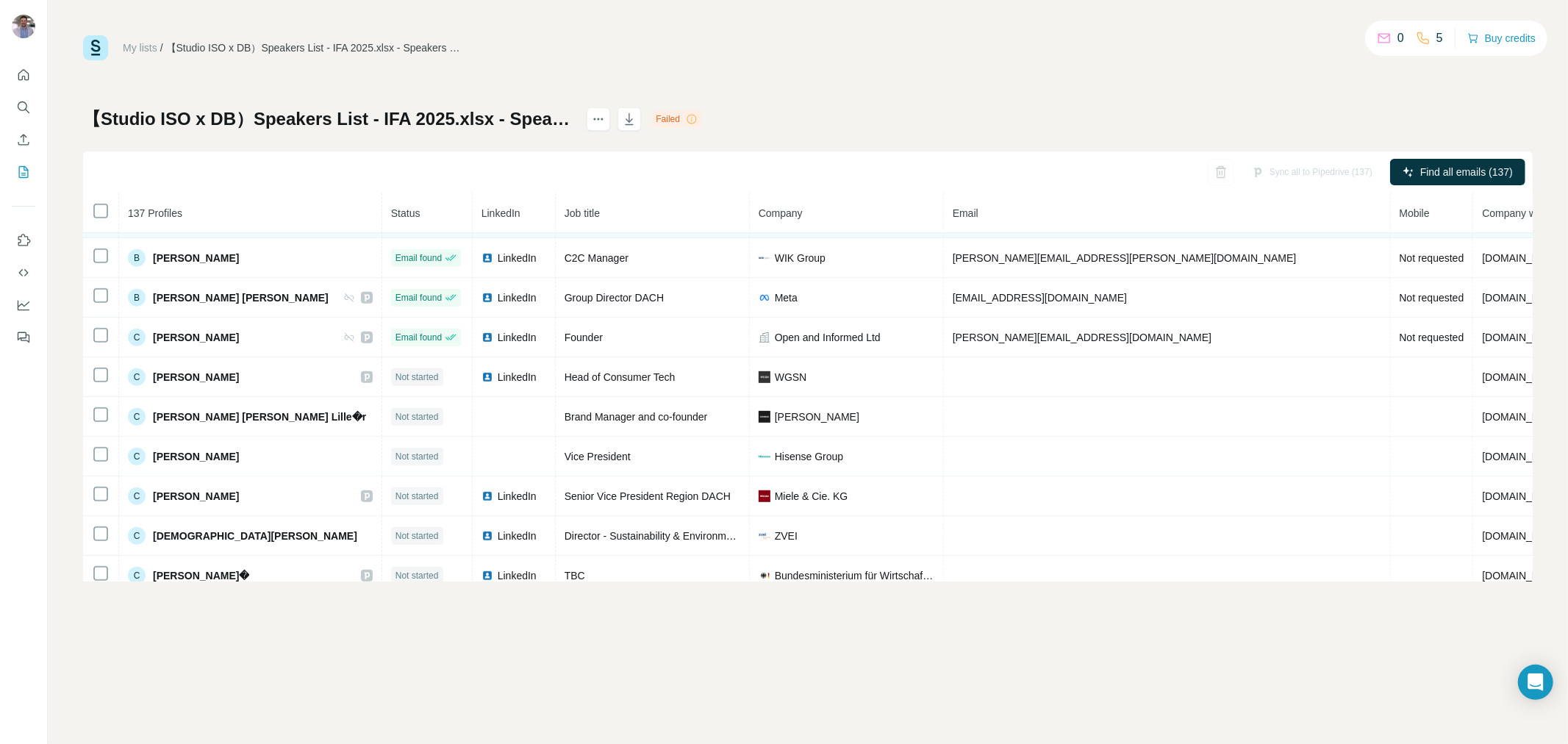
scroll to position [653, 0]
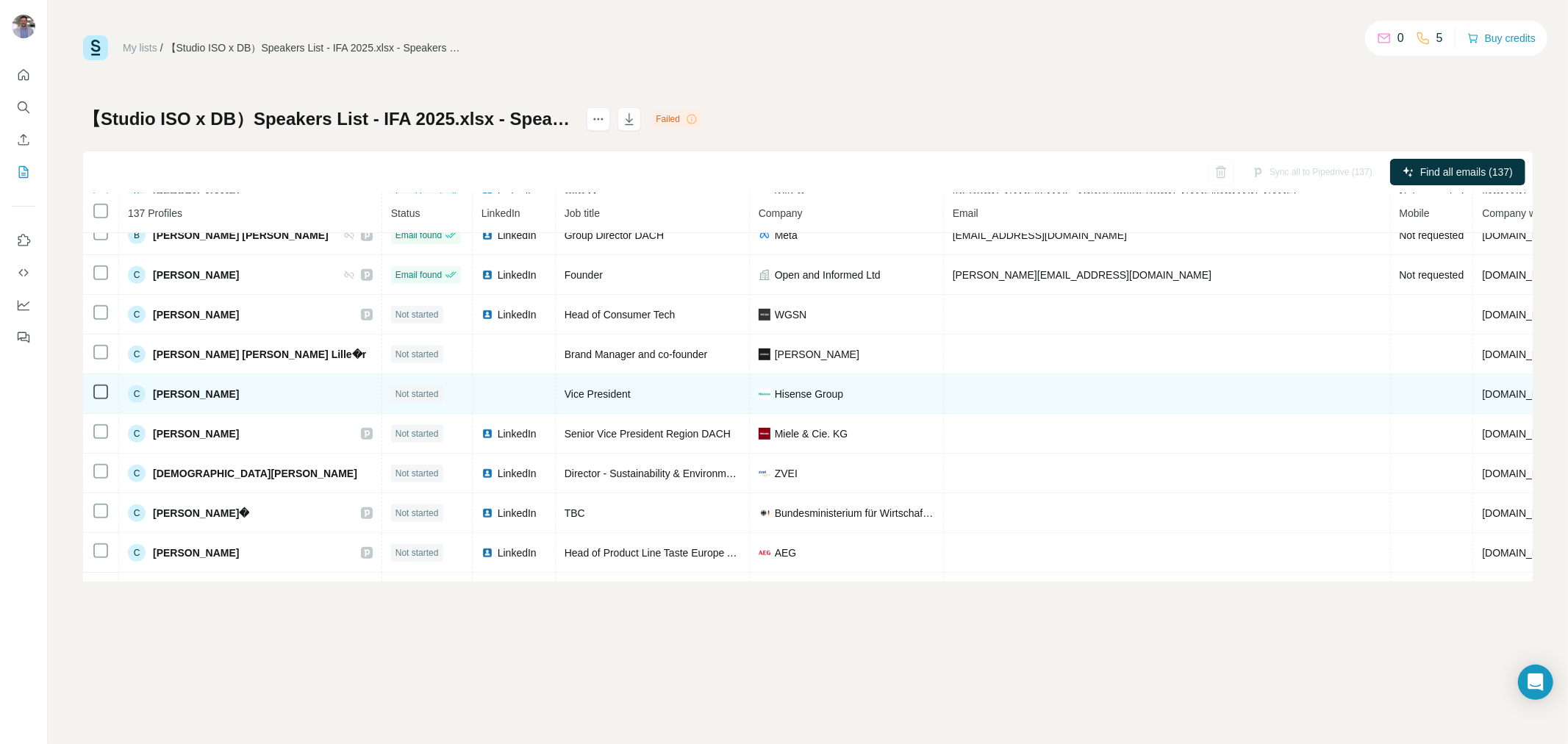
click at [92, 396] on icon at bounding box center [101, 392] width 18 height 18
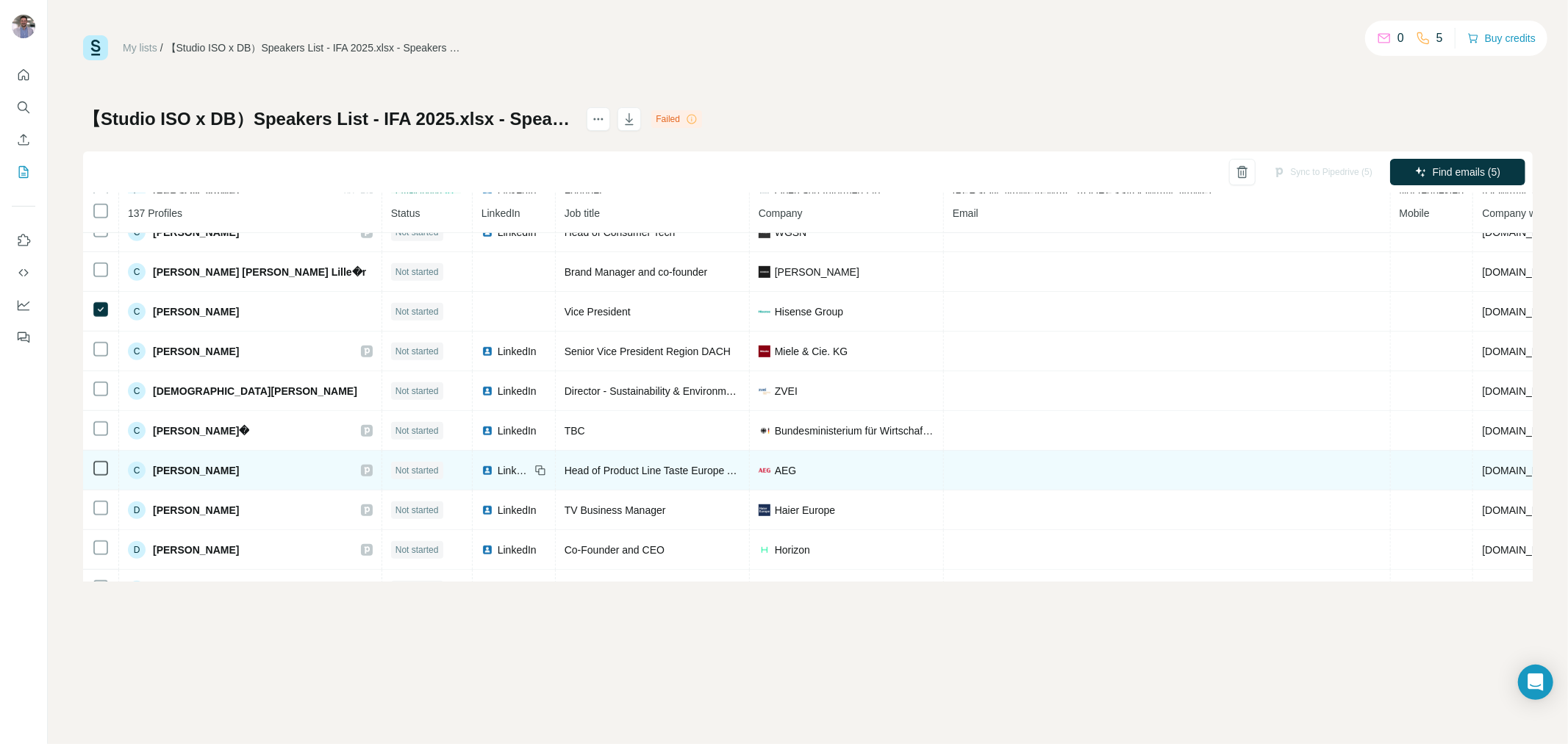
click at [202, 477] on span "[PERSON_NAME]" at bounding box center [195, 471] width 86 height 15
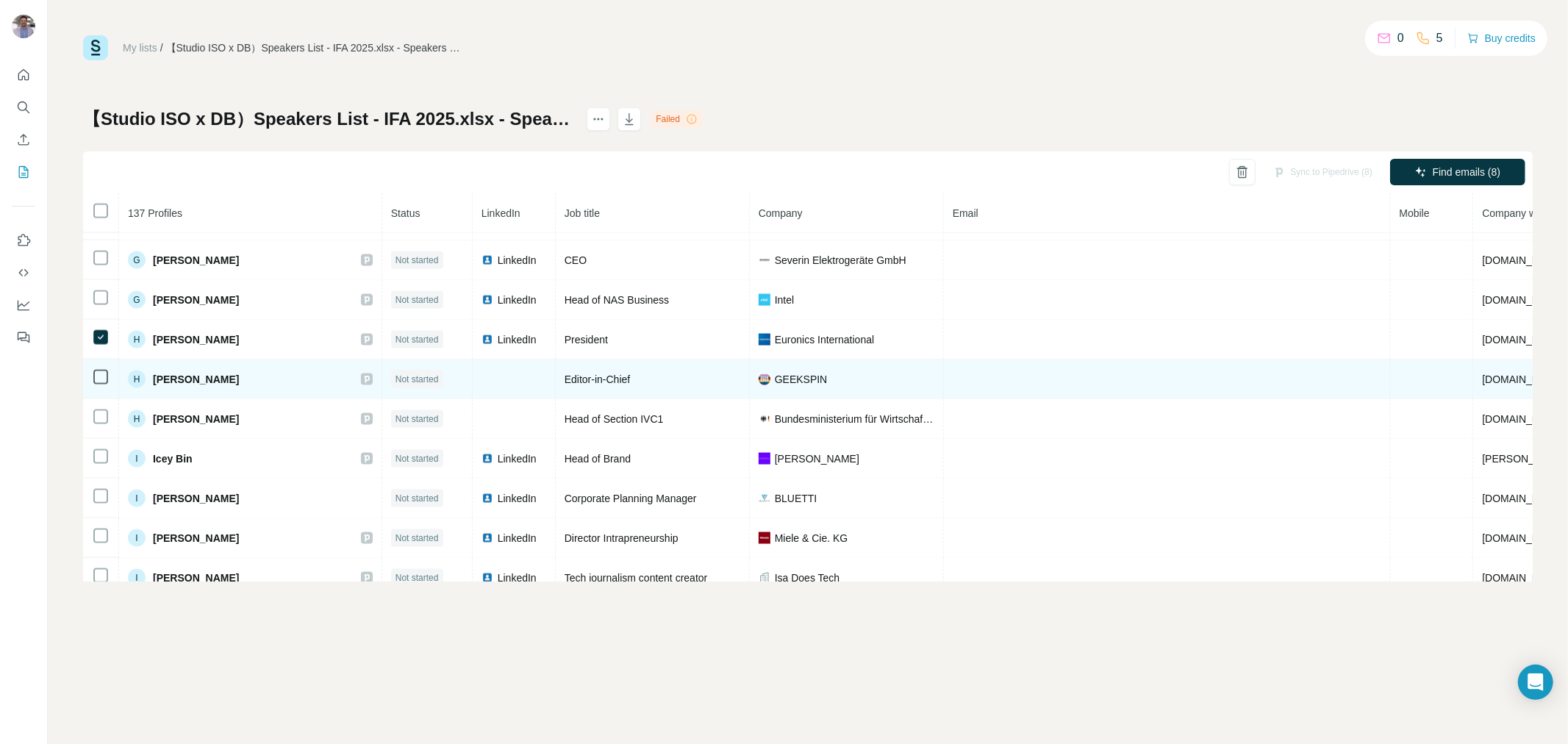
scroll to position [1941, 0]
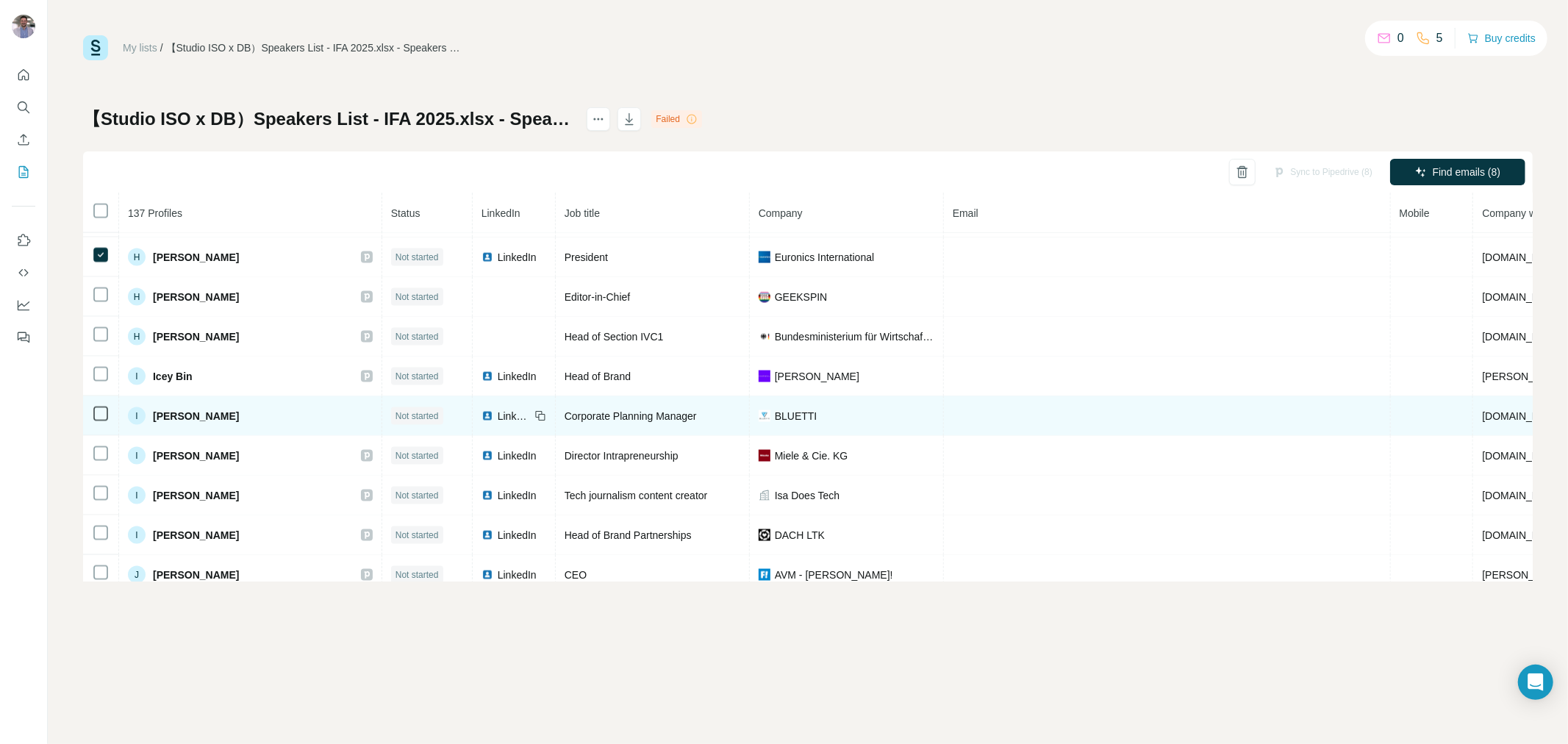
click at [92, 423] on icon at bounding box center [101, 413] width 18 height 18
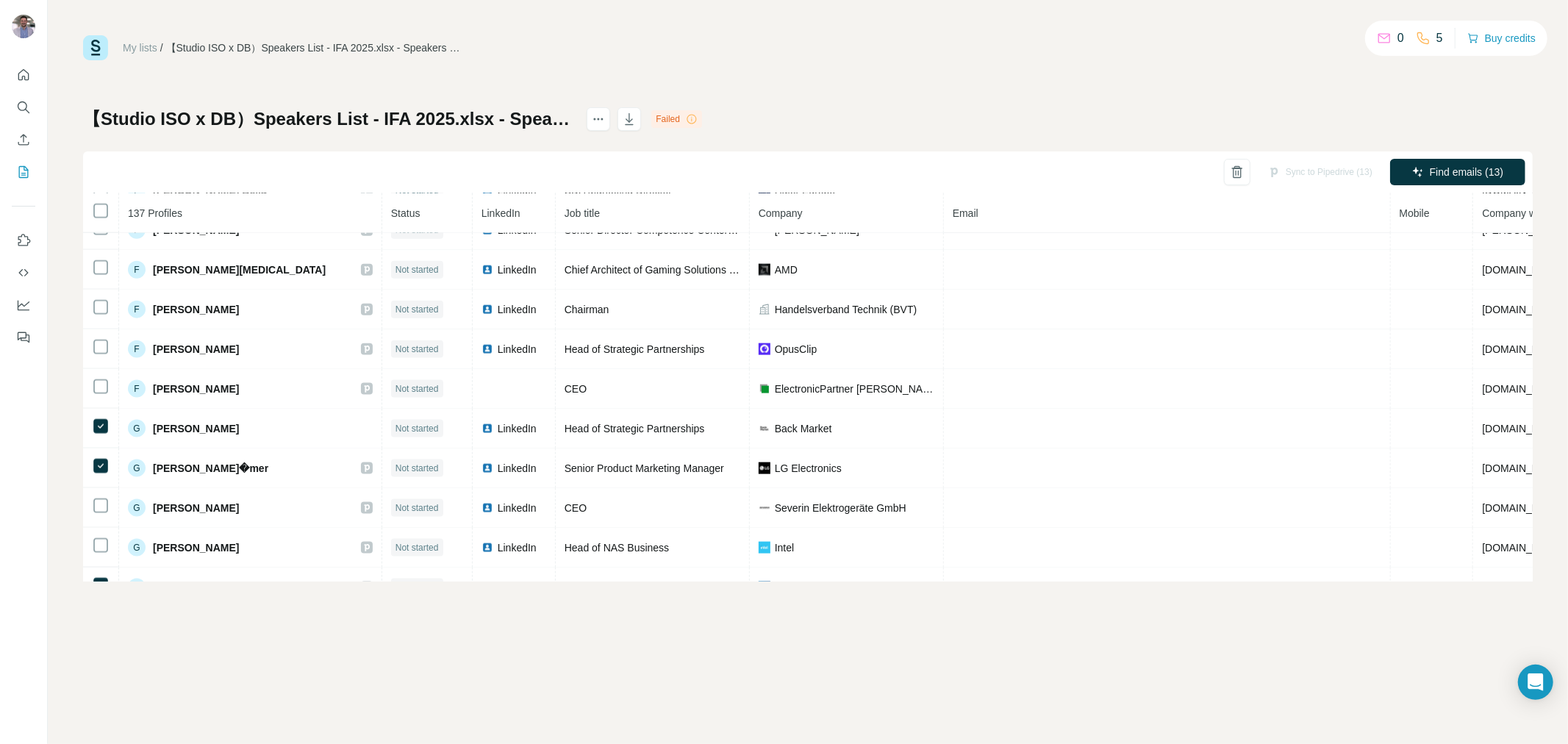
scroll to position [1562, 0]
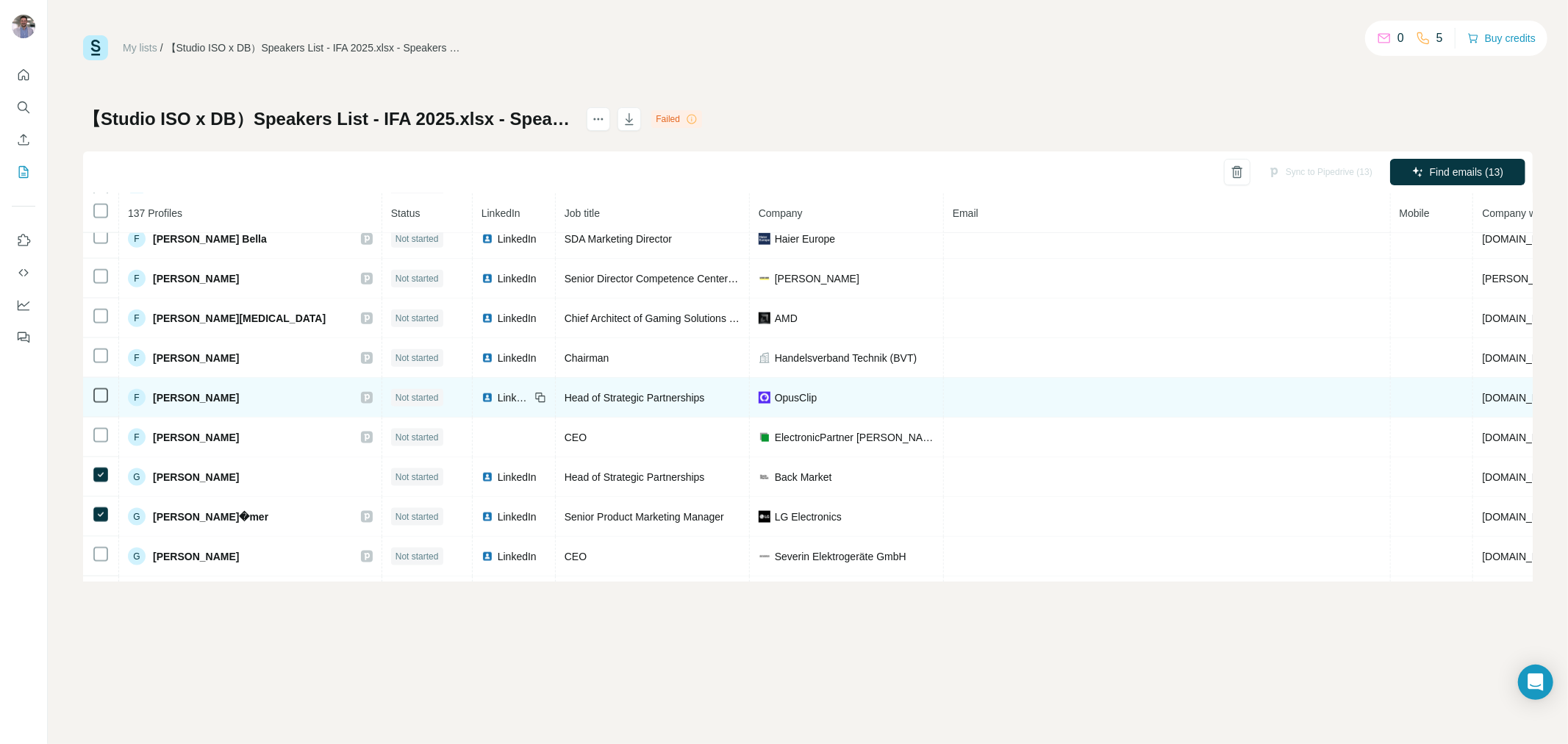
click at [98, 404] on icon at bounding box center [101, 396] width 18 height 18
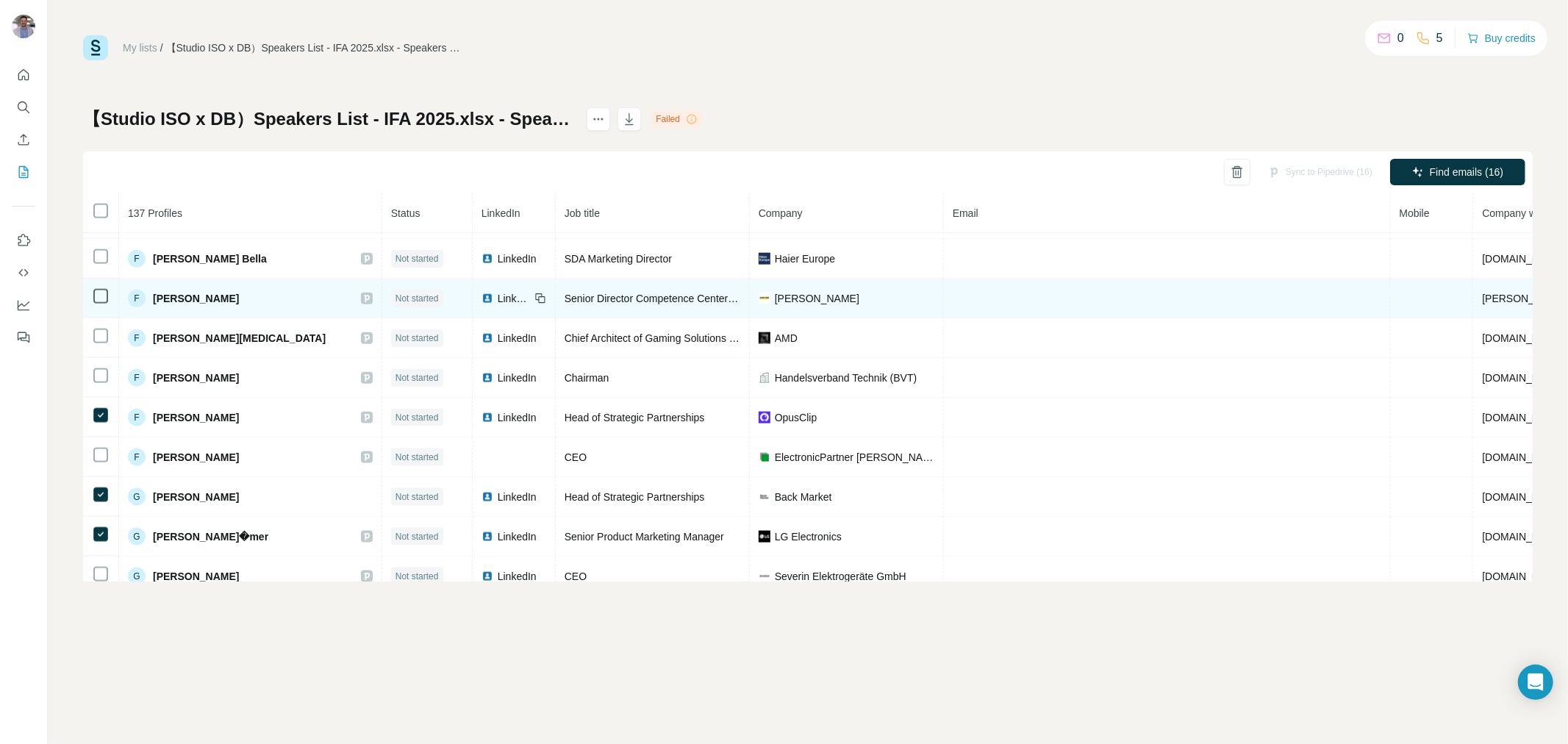
scroll to position [1470, 0]
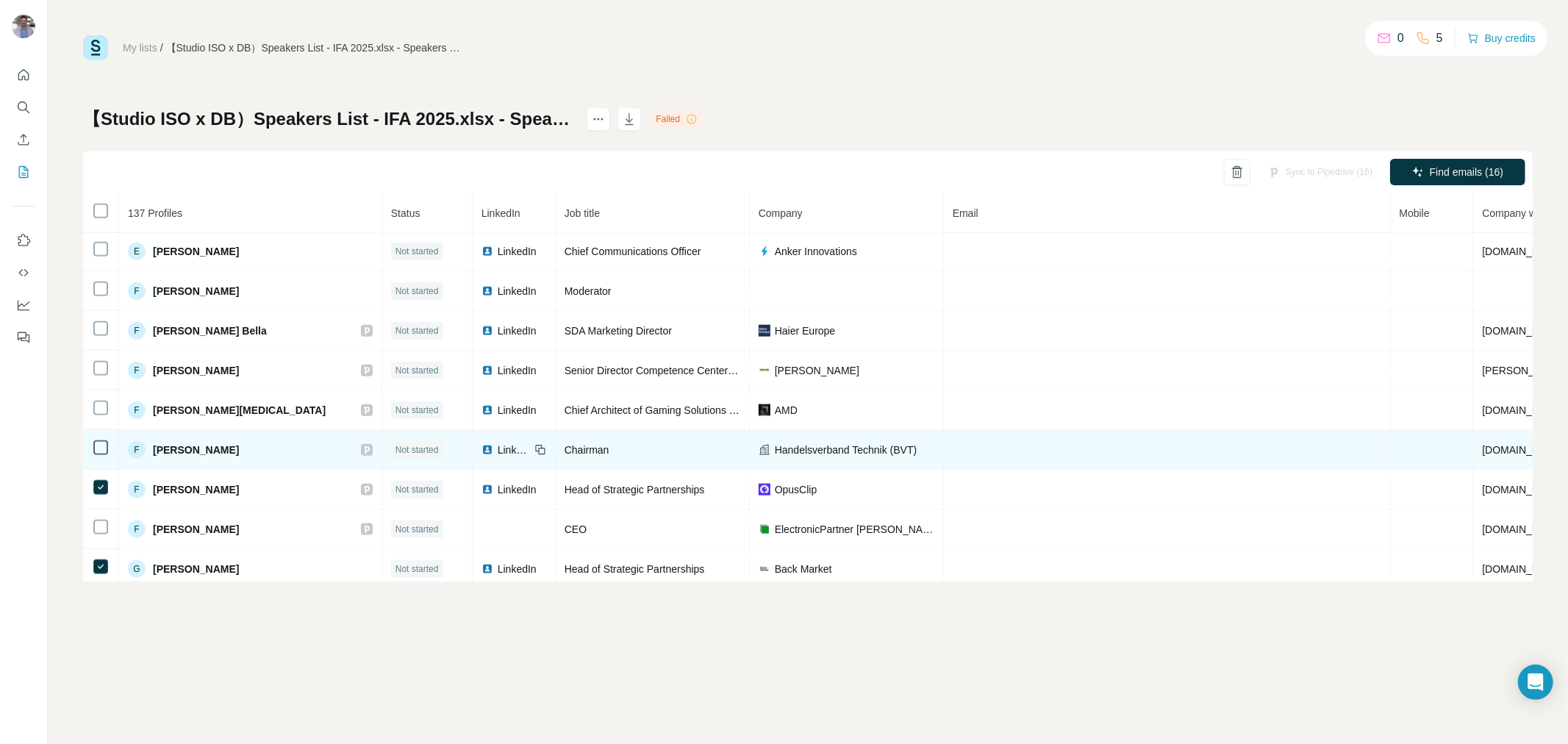
click at [232, 459] on div "F [PERSON_NAME]" at bounding box center [251, 449] width 245 height 18
click at [94, 456] on td at bounding box center [101, 450] width 36 height 40
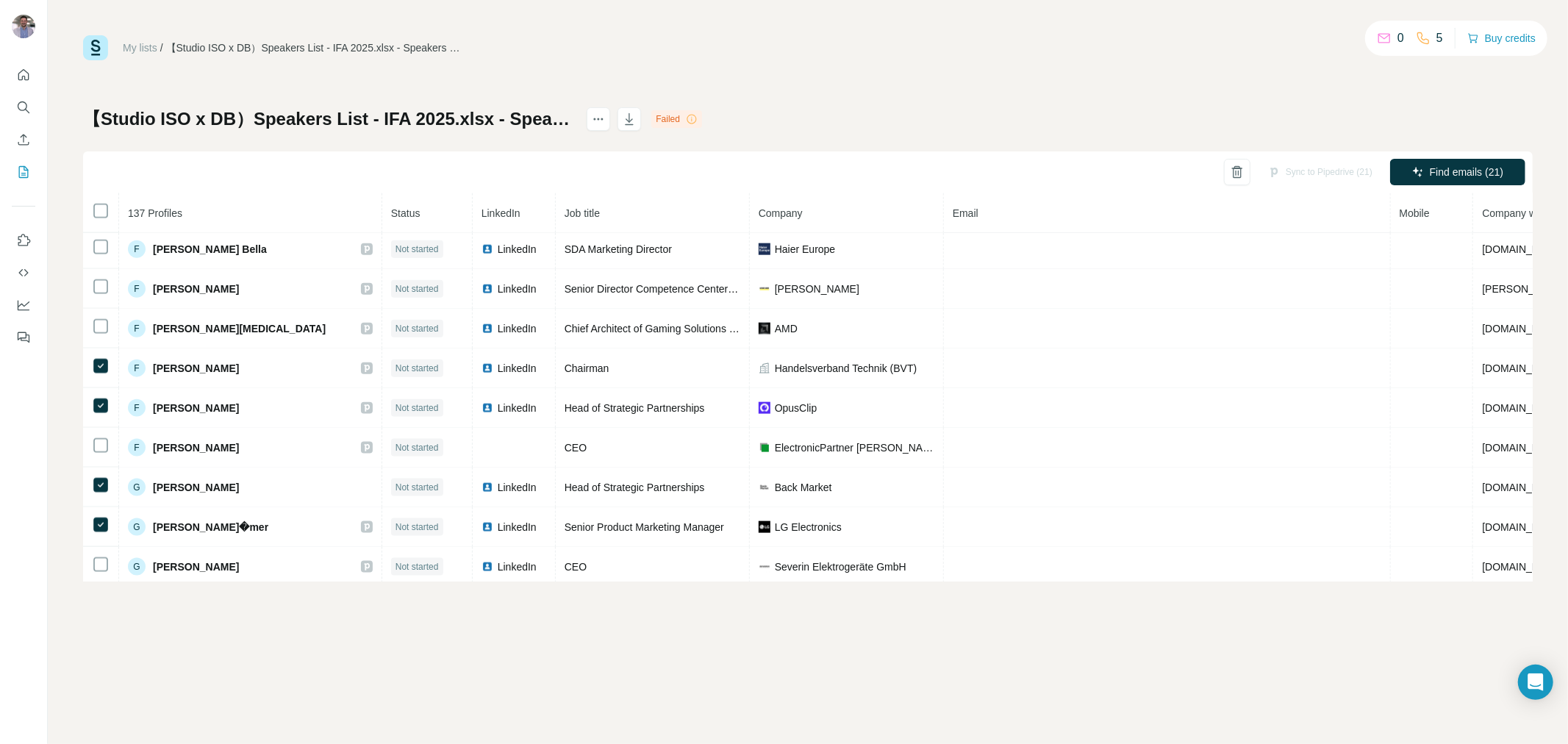
scroll to position [1143, 0]
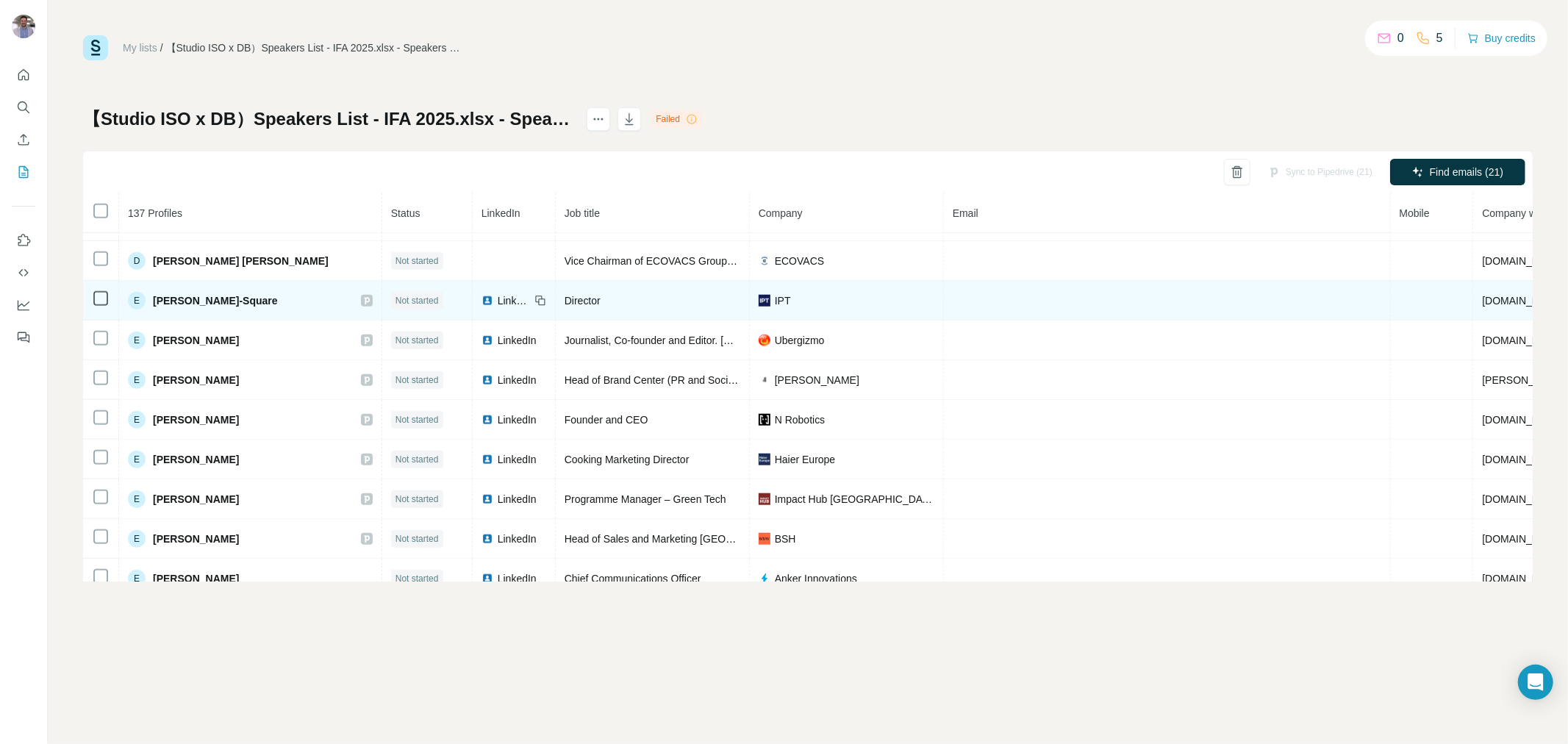
click at [99, 301] on td at bounding box center [101, 300] width 36 height 40
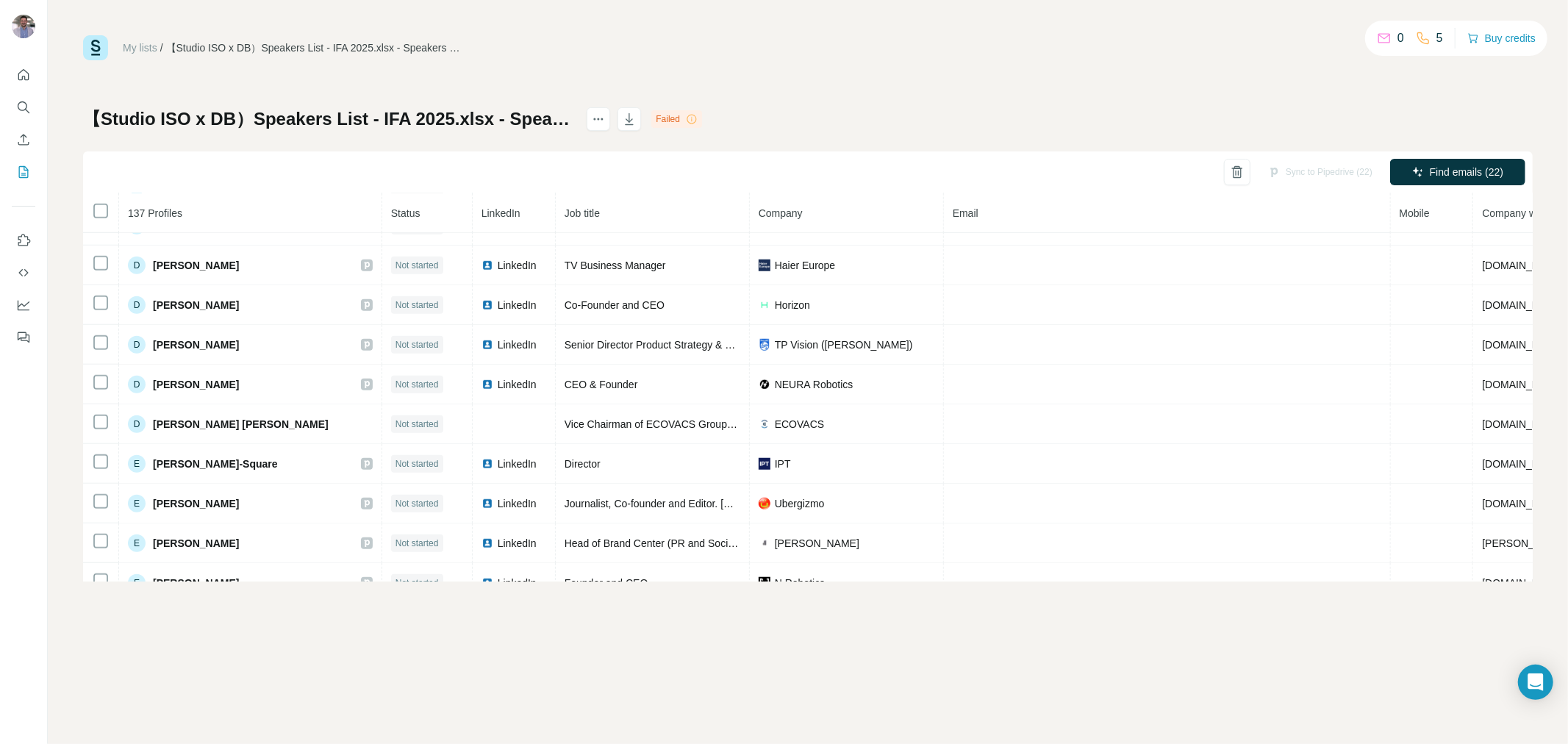
scroll to position [898, 0]
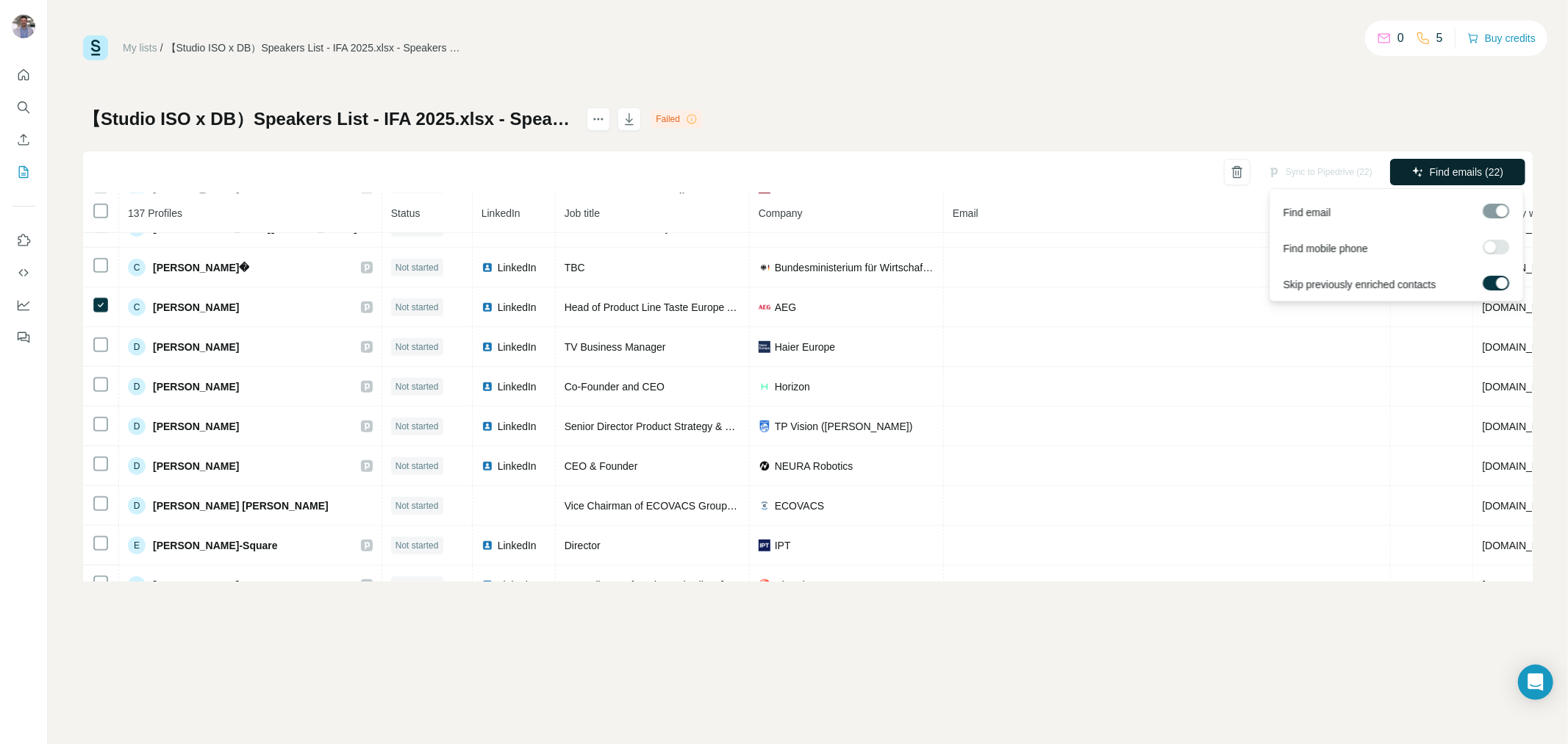
click at [1480, 163] on button "Find emails (22)" at bounding box center [1458, 172] width 136 height 26
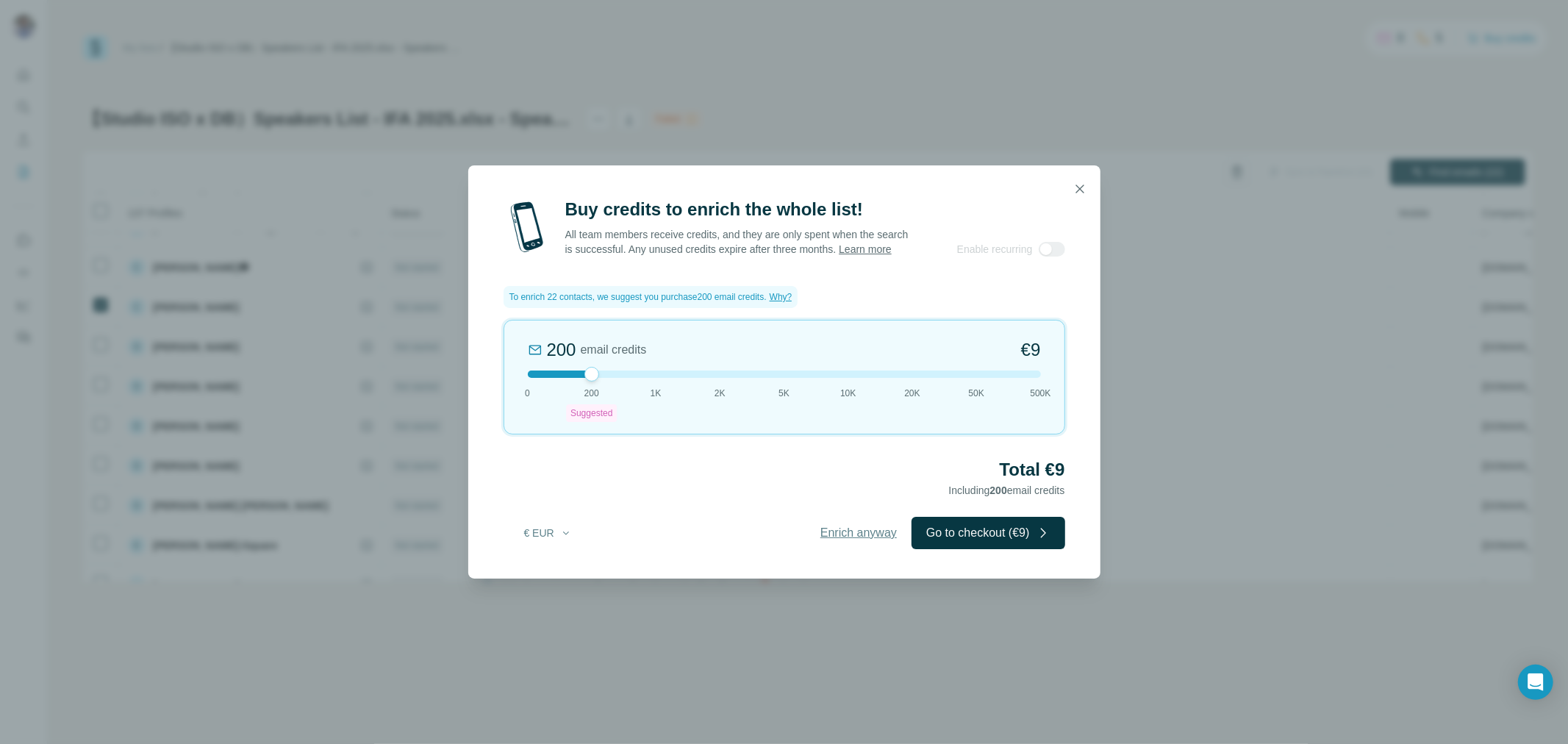
click at [849, 549] on button "Enrich anyway" at bounding box center [858, 533] width 105 height 32
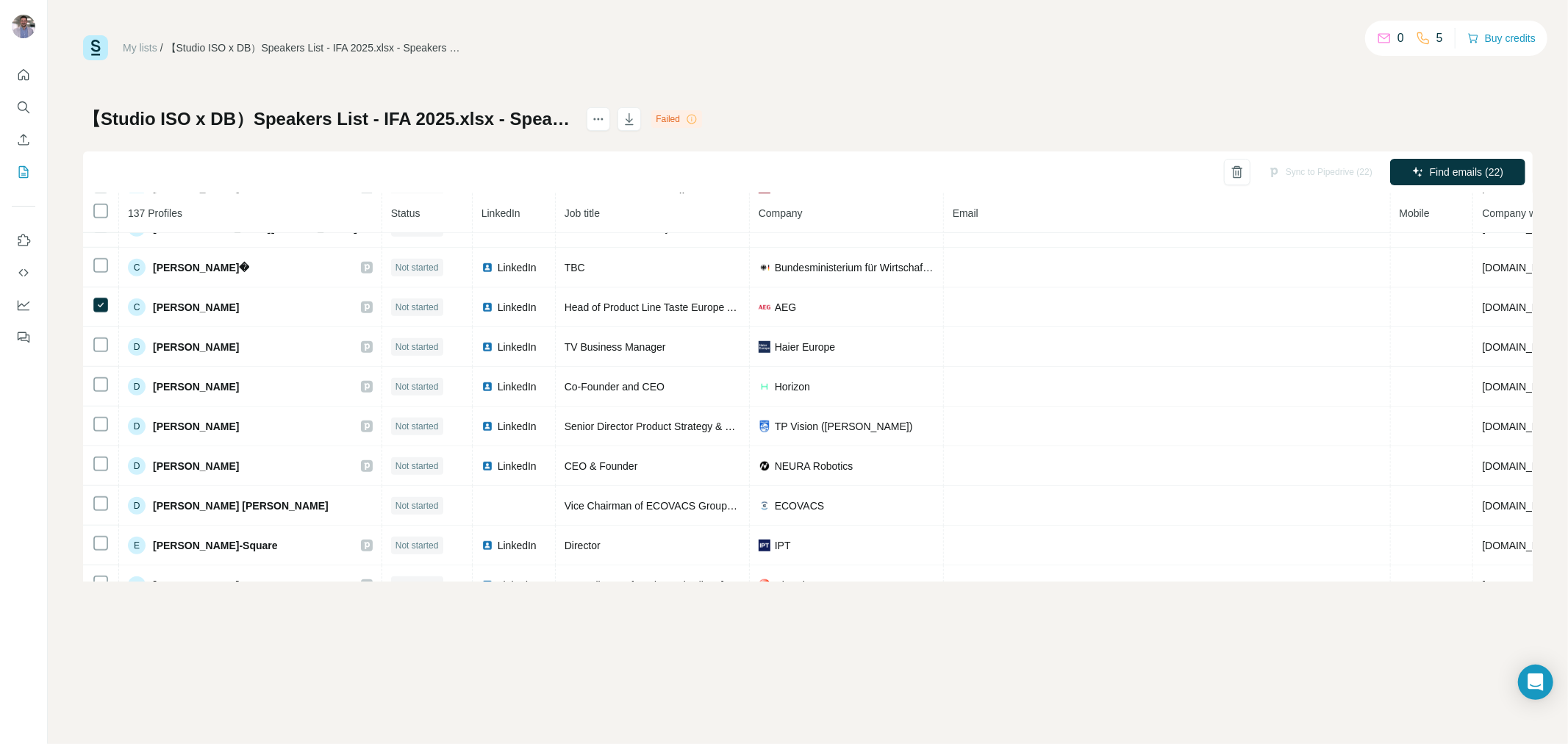
click at [746, 57] on div "My lists / 【Studio ISO x DB）Speakers List - IFA 2025.xlsx - Speakers 2025 0 5 B…" at bounding box center [807, 47] width 1449 height 25
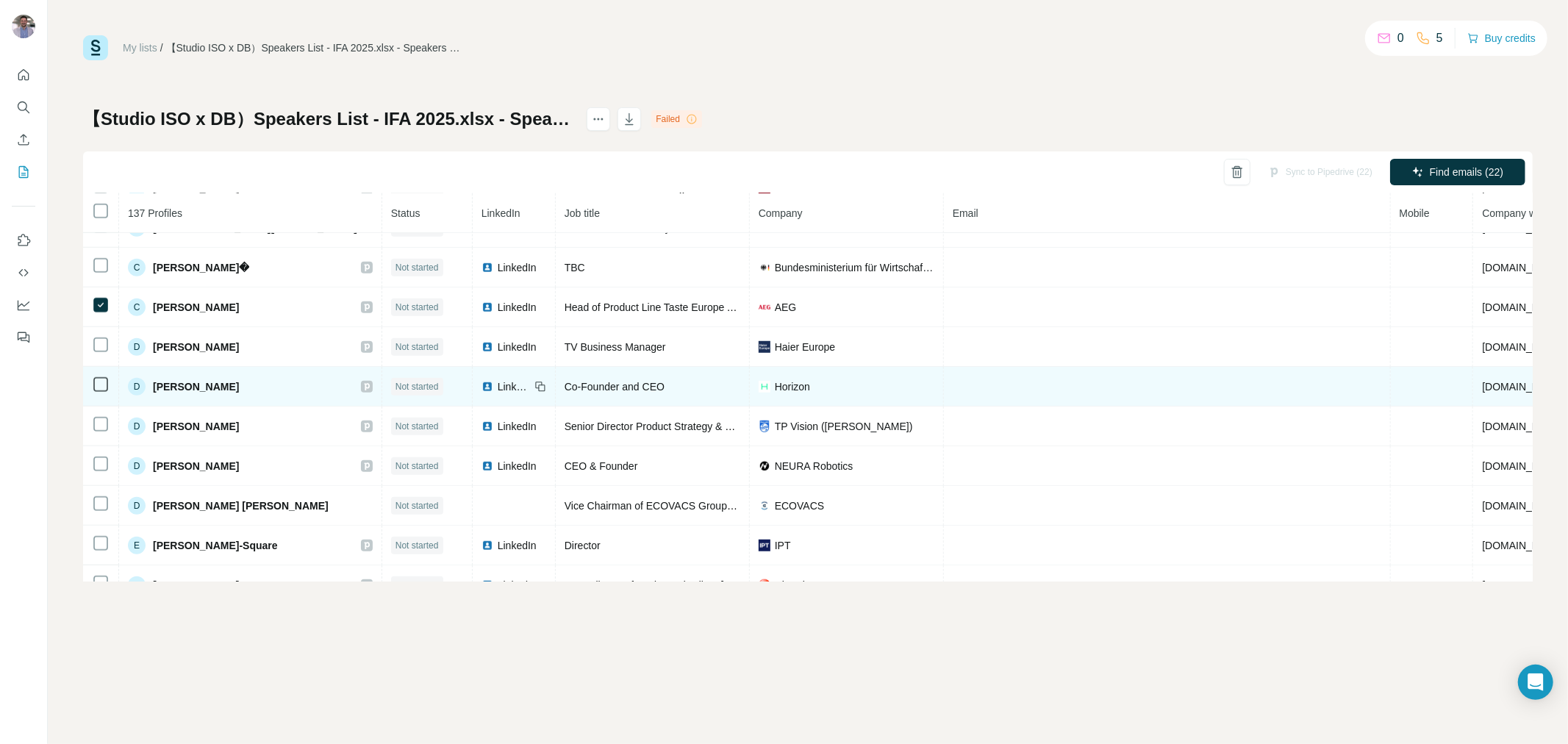
scroll to position [490, 0]
